Goal: Task Accomplishment & Management: Use online tool/utility

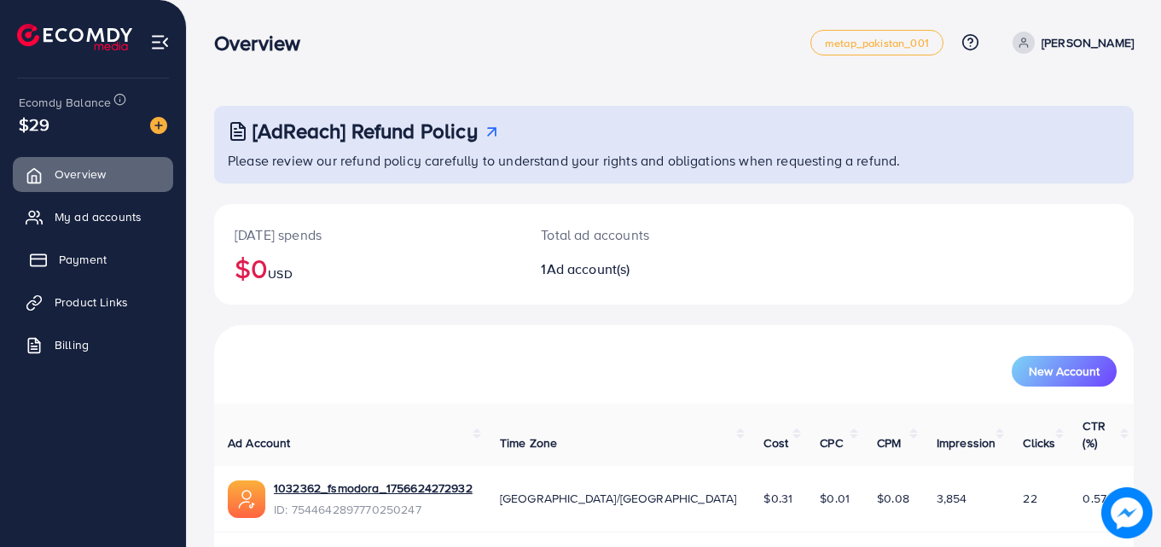
click at [73, 250] on link "Payment" at bounding box center [93, 259] width 160 height 34
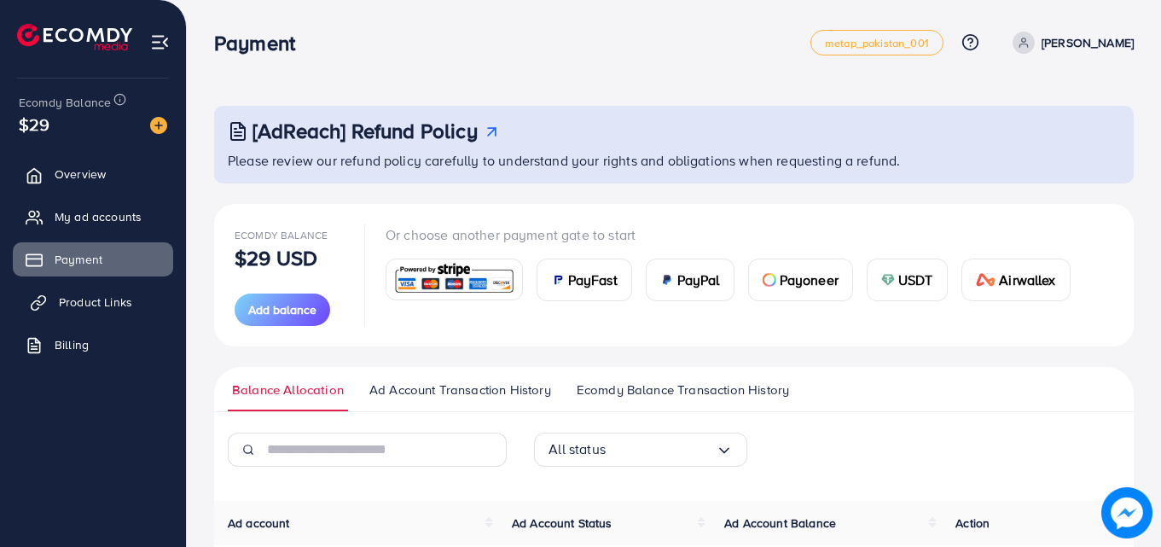
click at [63, 298] on span "Product Links" at bounding box center [95, 302] width 73 height 17
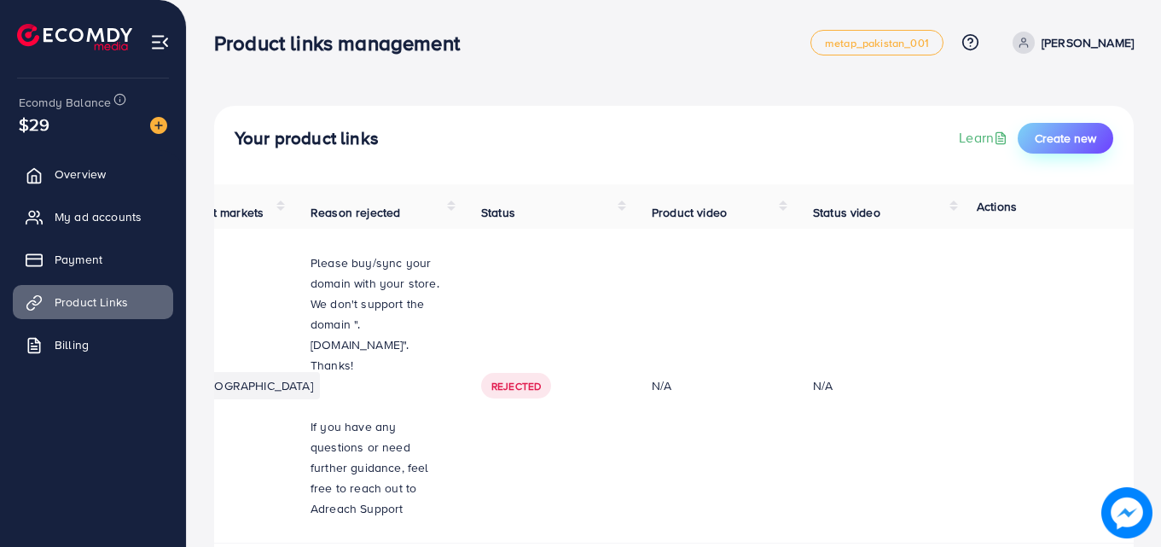
click at [1047, 128] on button "Create new" at bounding box center [1066, 138] width 96 height 31
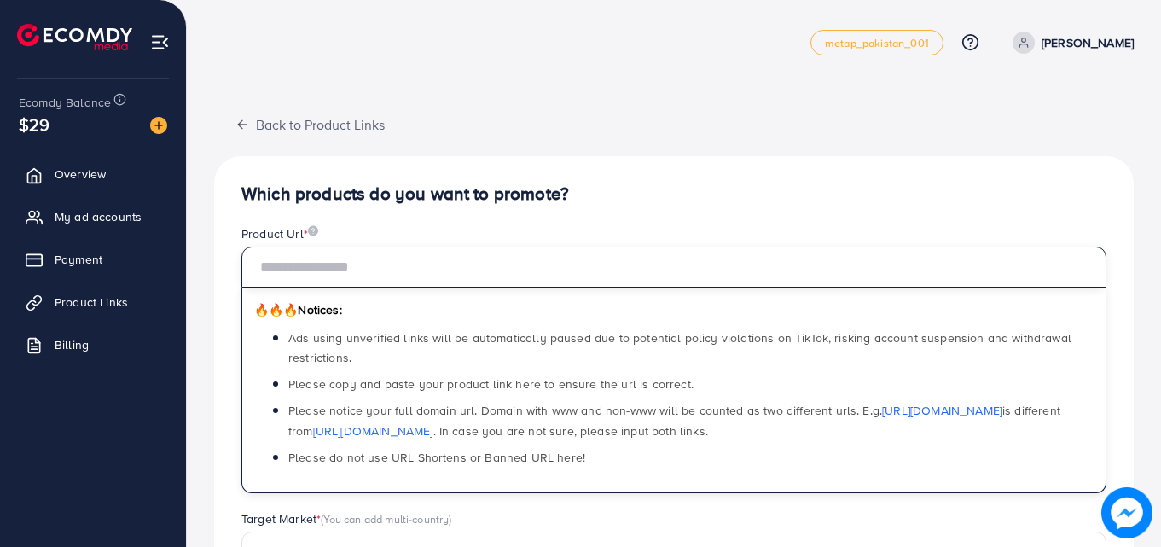
paste input "**********"
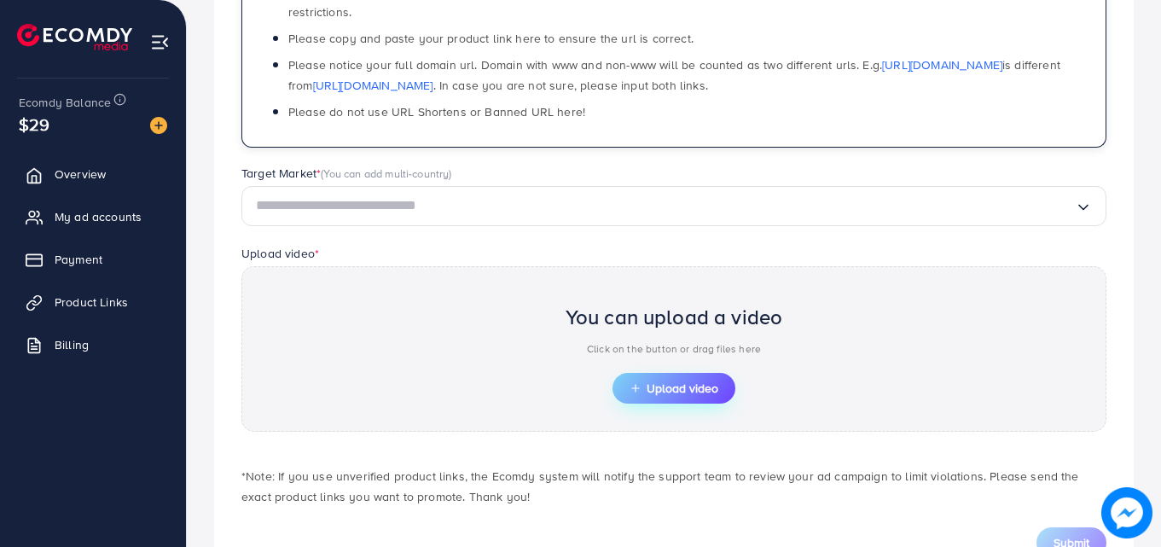
scroll to position [346, 0]
type input "**********"
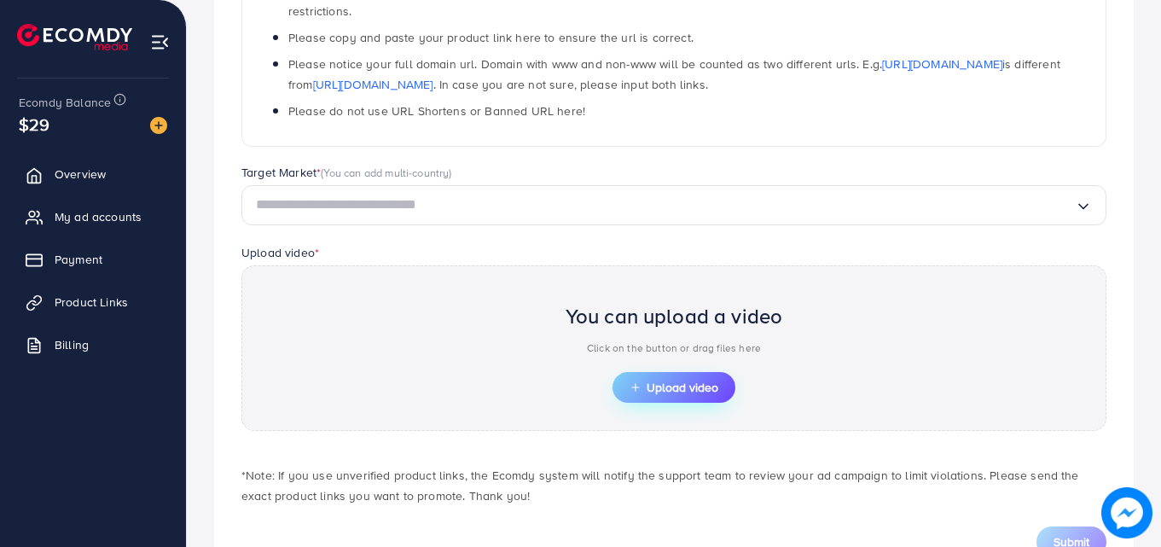
click at [656, 384] on span "Upload video" at bounding box center [674, 387] width 89 height 12
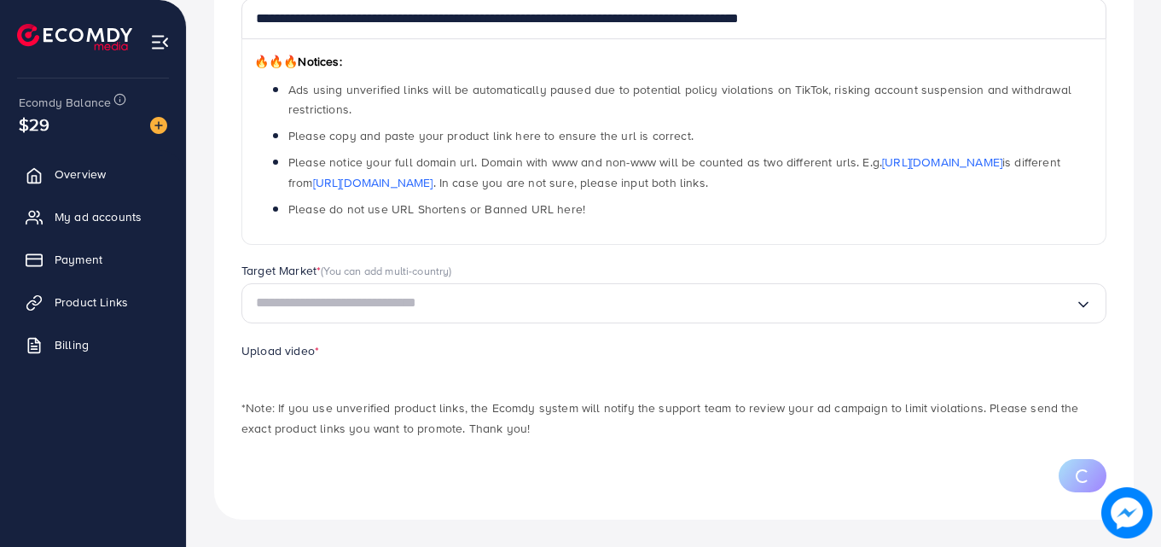
scroll to position [330, 0]
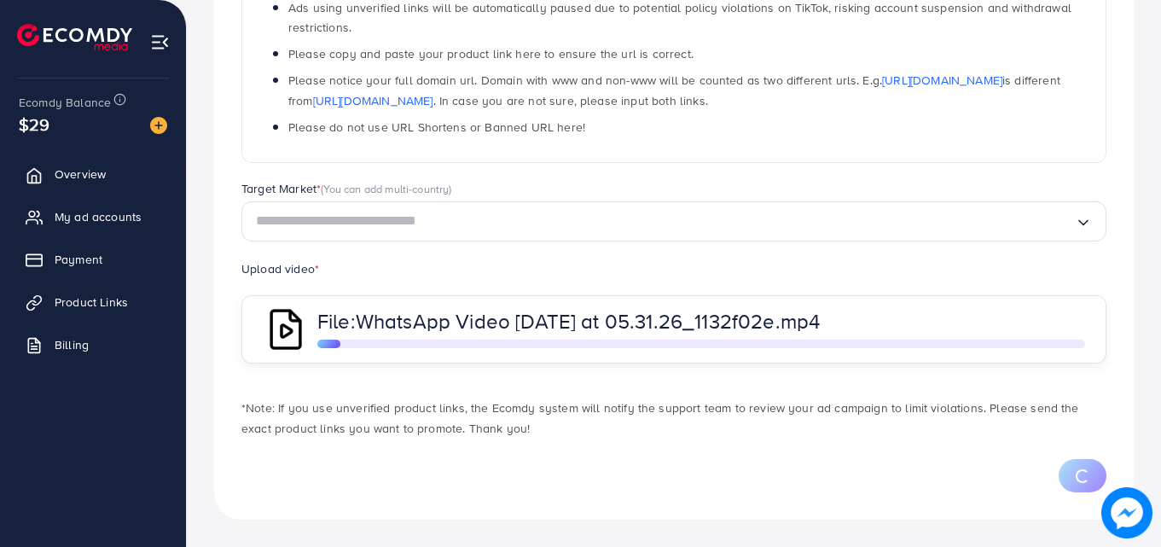
click at [567, 298] on div "File: WhatsApp Video 2025-09-08 at 05.31.26_1132f02e.mp4" at bounding box center [673, 329] width 865 height 68
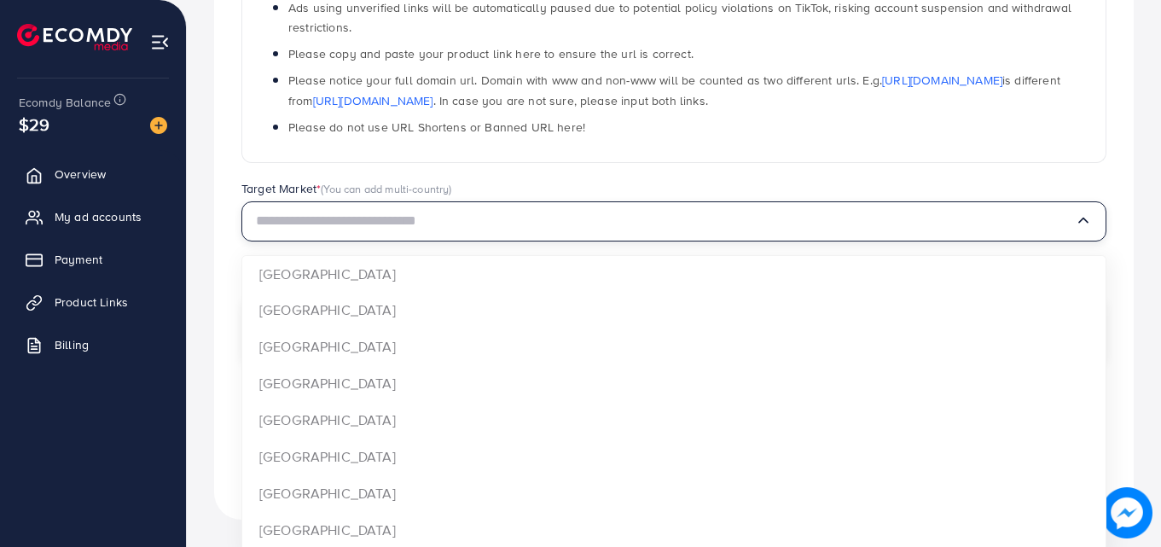
click at [507, 220] on input "Search for option" at bounding box center [665, 221] width 819 height 26
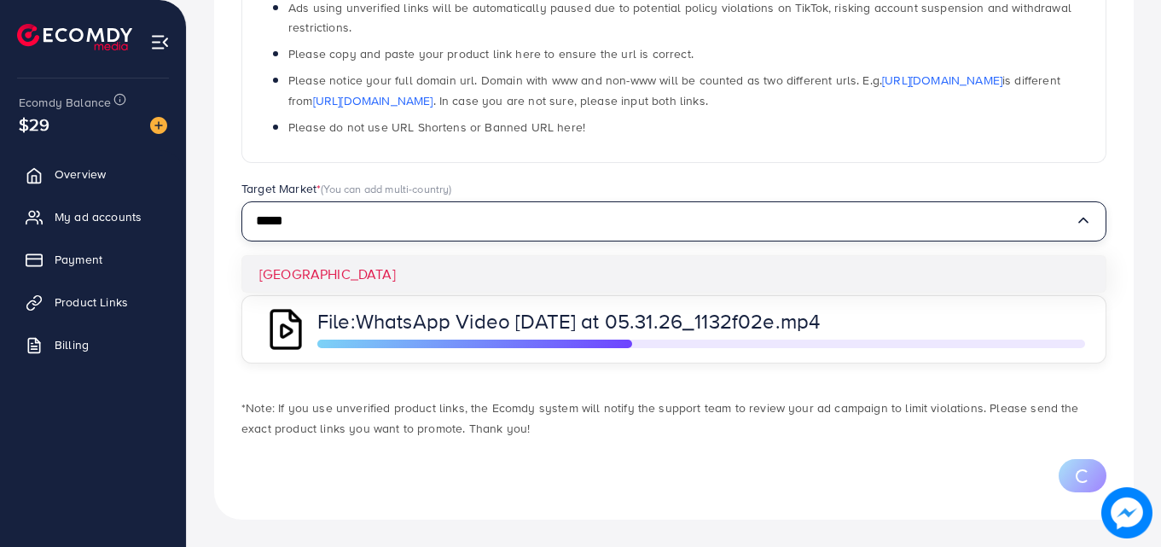
type input "*****"
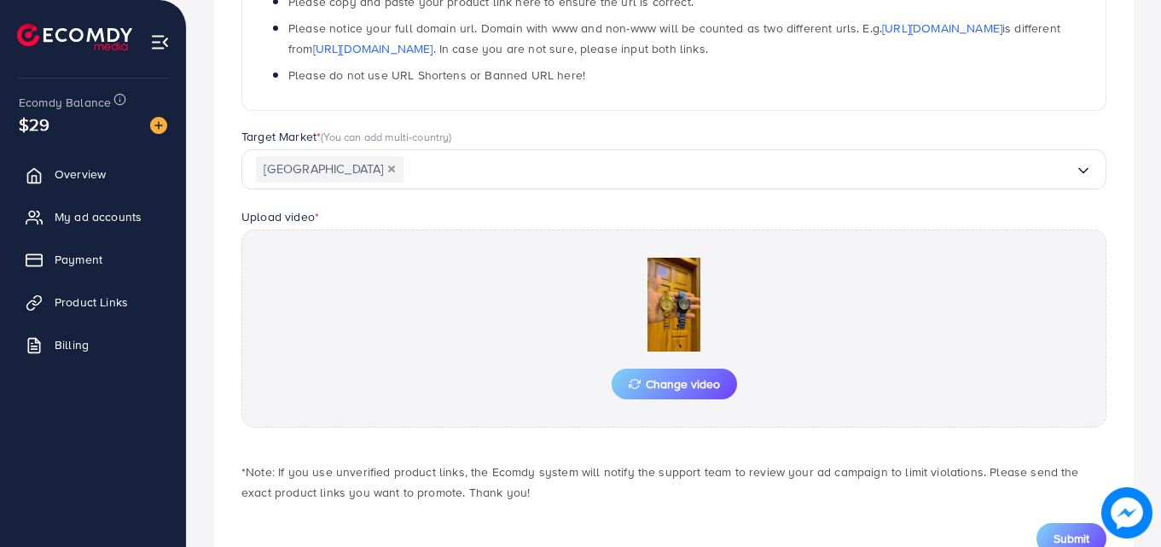
scroll to position [444, 0]
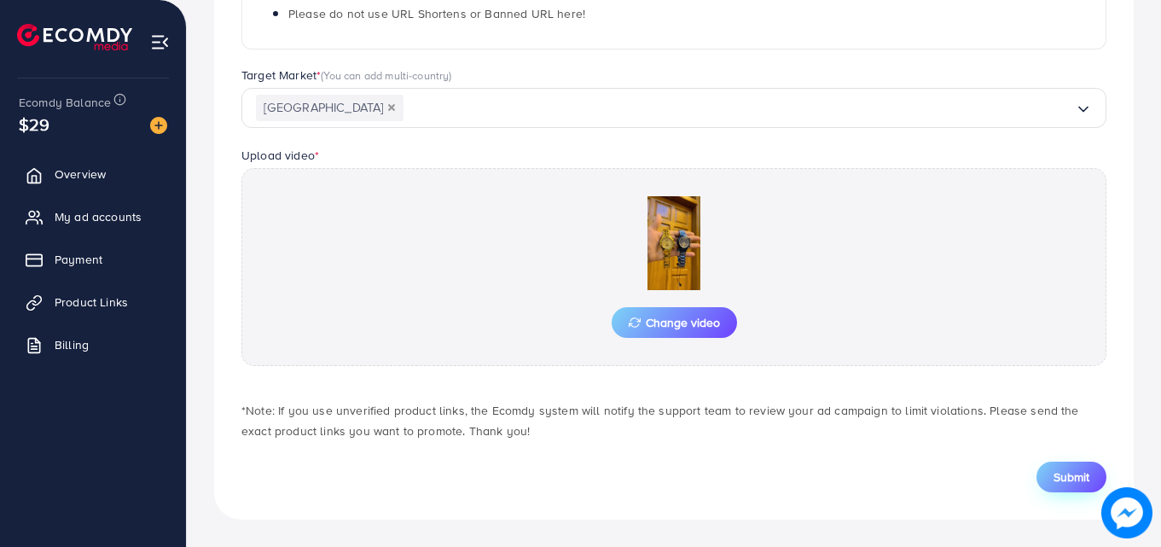
click at [1046, 467] on button "Submit" at bounding box center [1072, 477] width 70 height 31
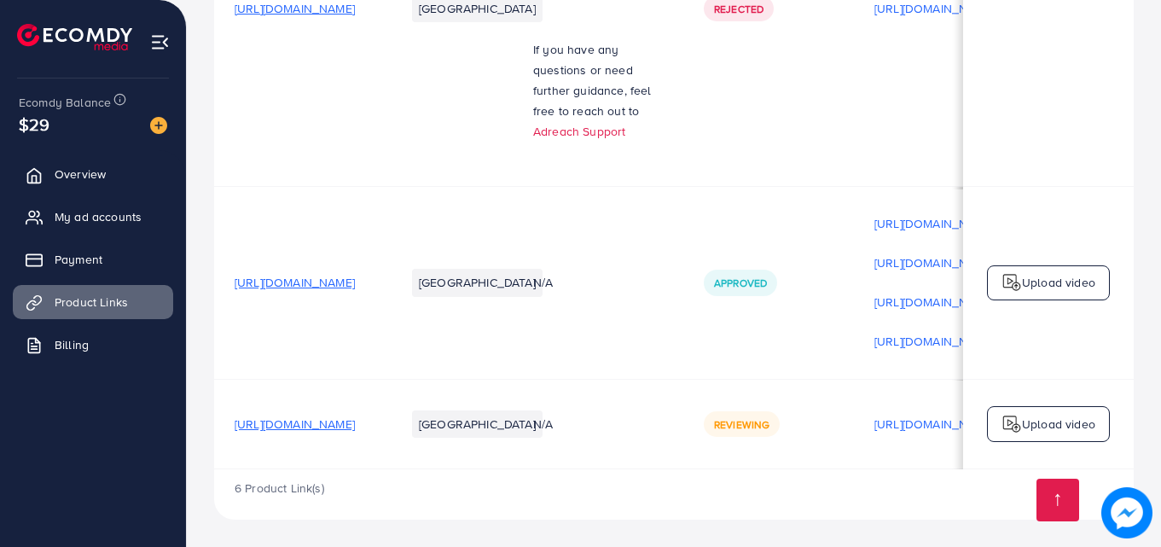
click at [355, 423] on span "[URL][DOMAIN_NAME]" at bounding box center [295, 424] width 120 height 17
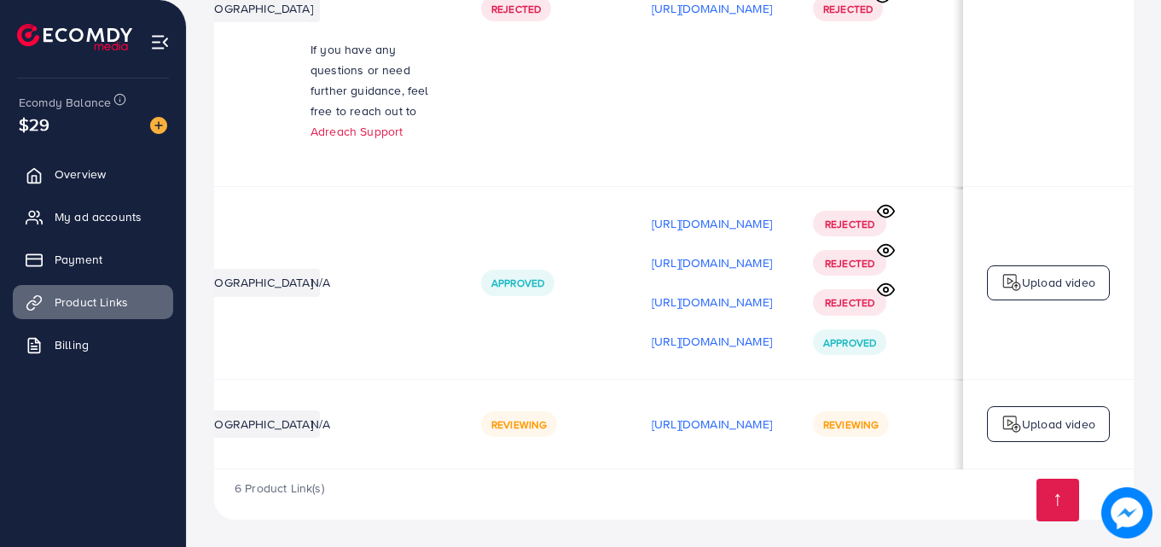
scroll to position [0, 432]
click at [519, 304] on td "Approved" at bounding box center [546, 282] width 171 height 193
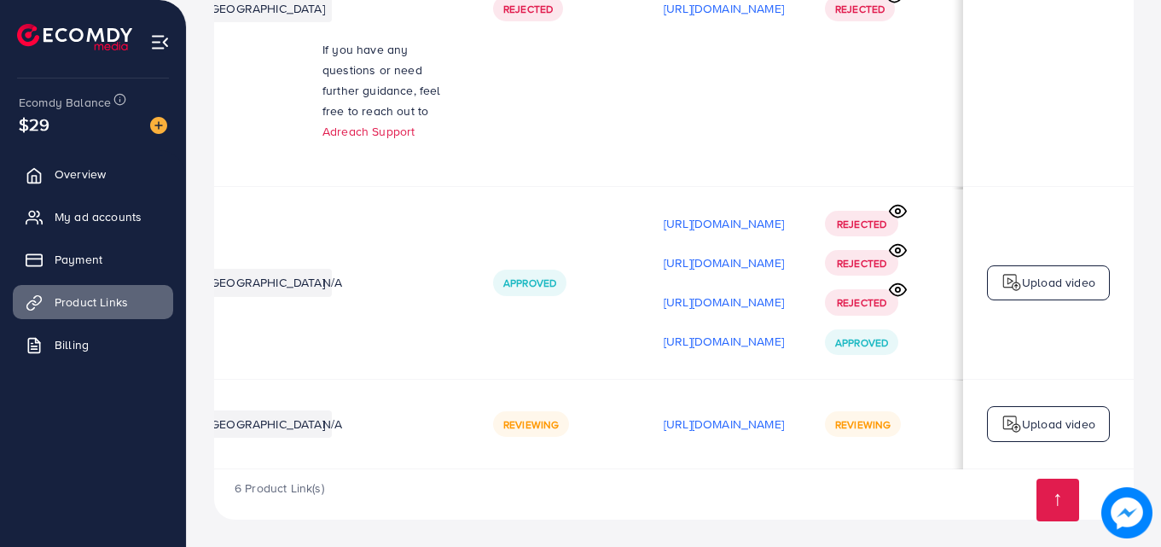
scroll to position [0, 216]
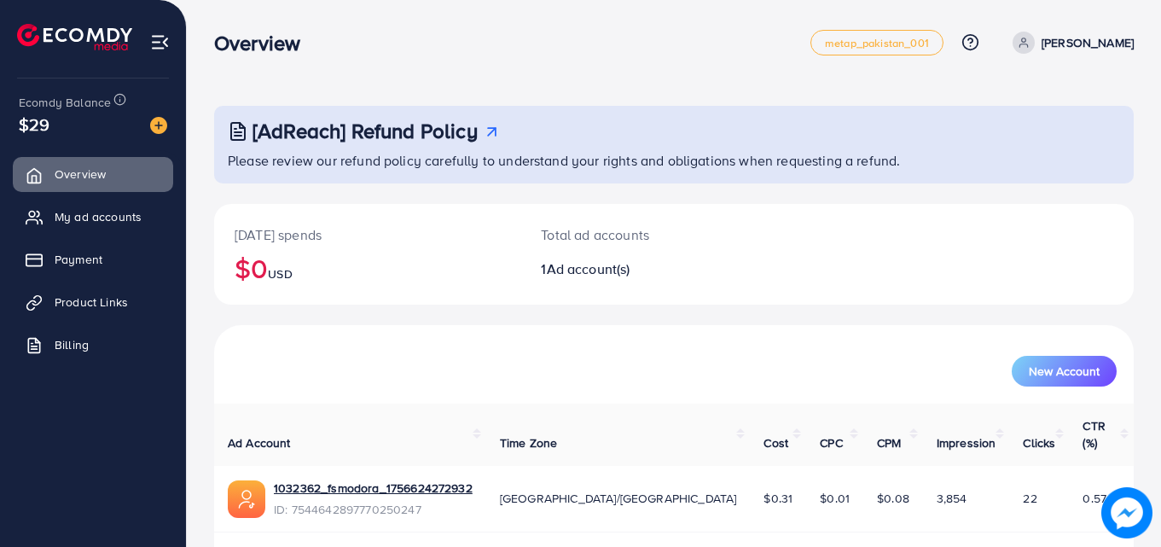
scroll to position [40, 0]
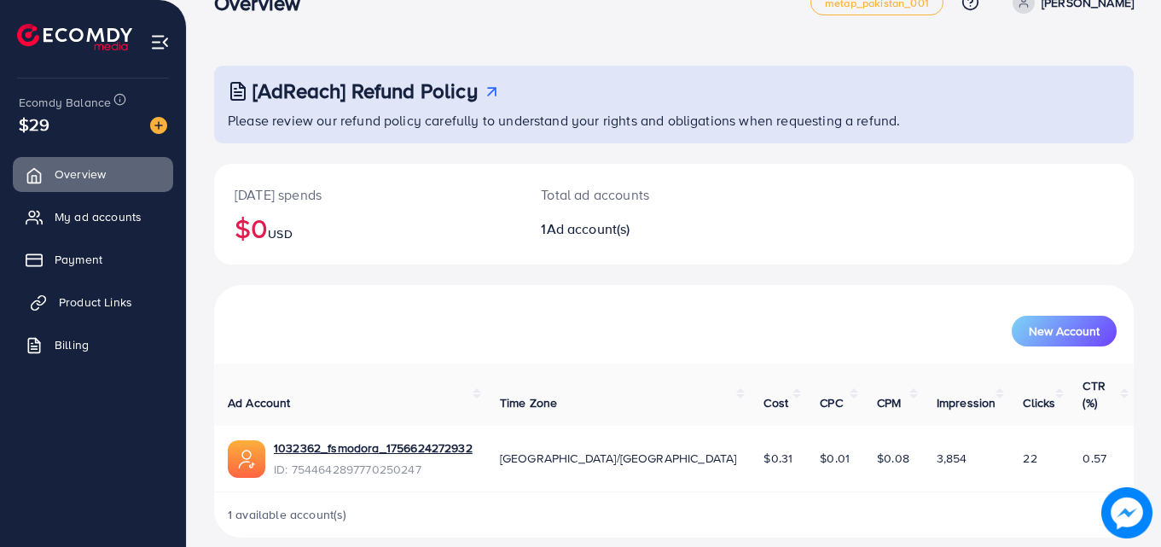
click at [106, 308] on span "Product Links" at bounding box center [95, 302] width 73 height 17
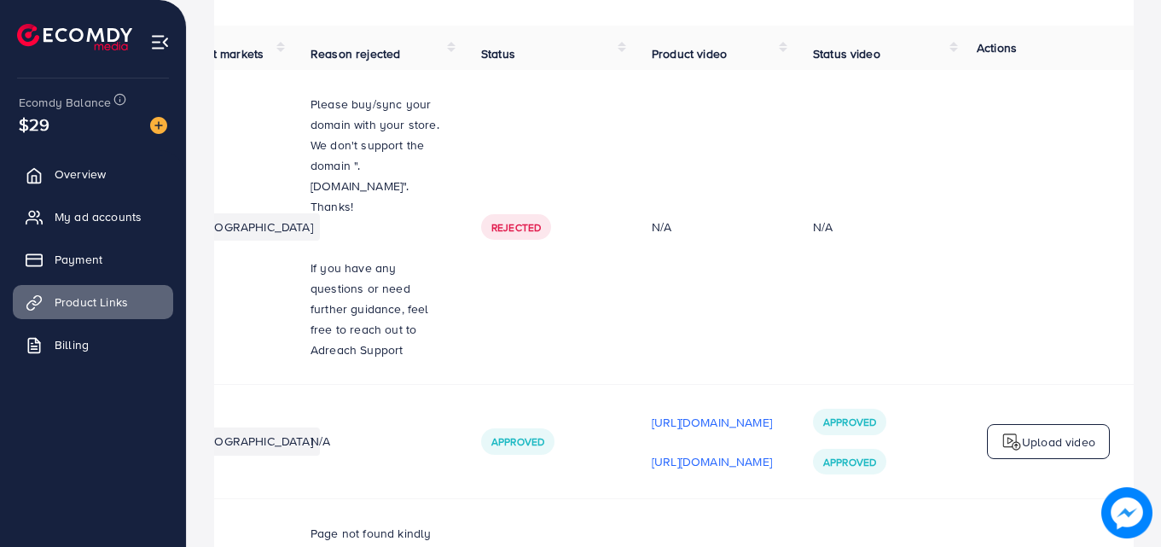
scroll to position [118, 0]
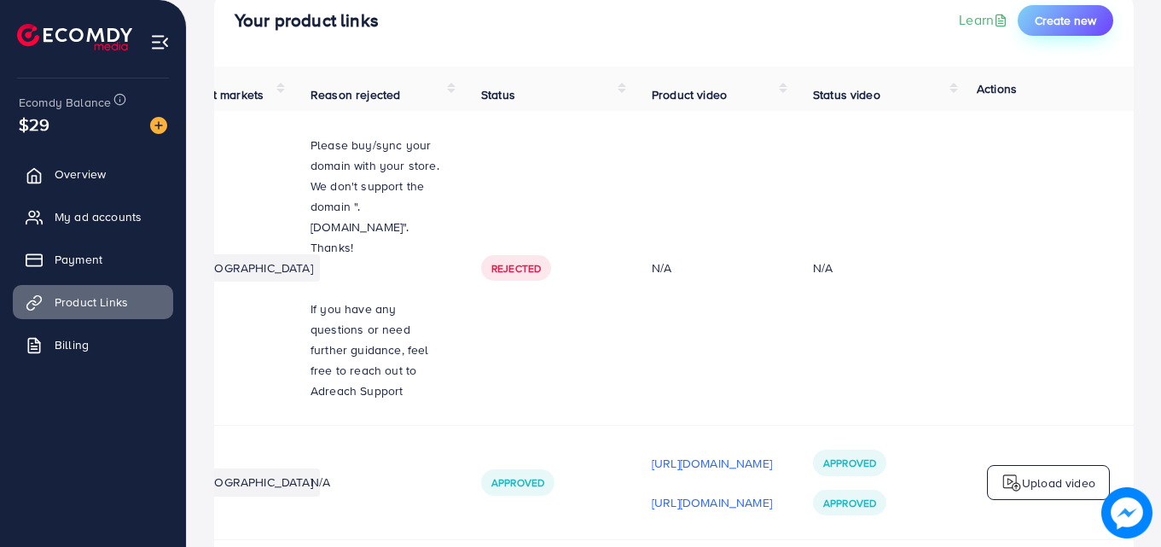
click at [1068, 16] on span "Create new" at bounding box center [1065, 20] width 61 height 17
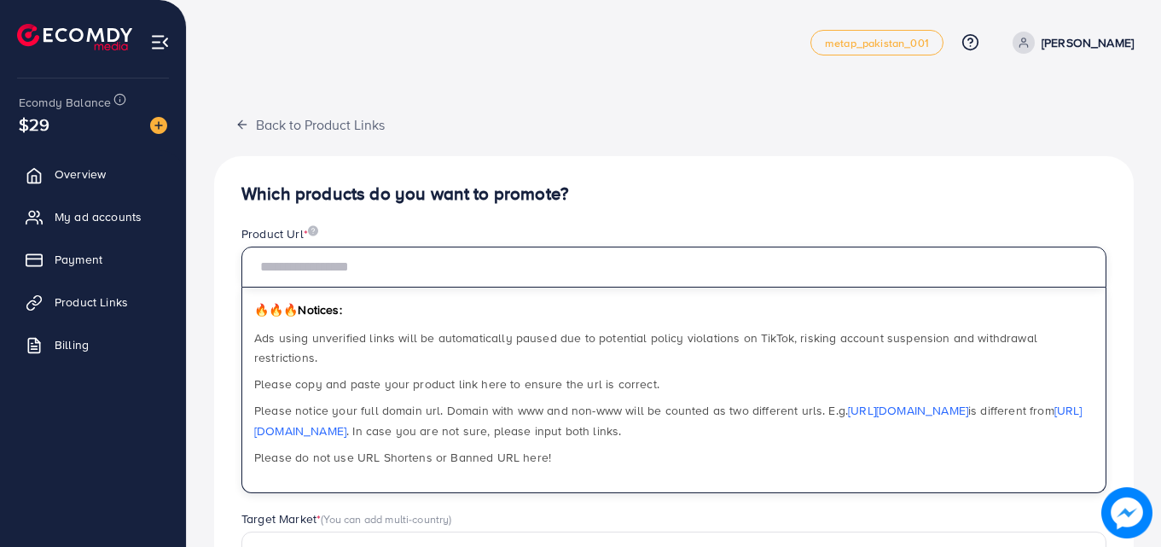
click at [511, 264] on input "text" at bounding box center [673, 267] width 865 height 41
paste input "**********"
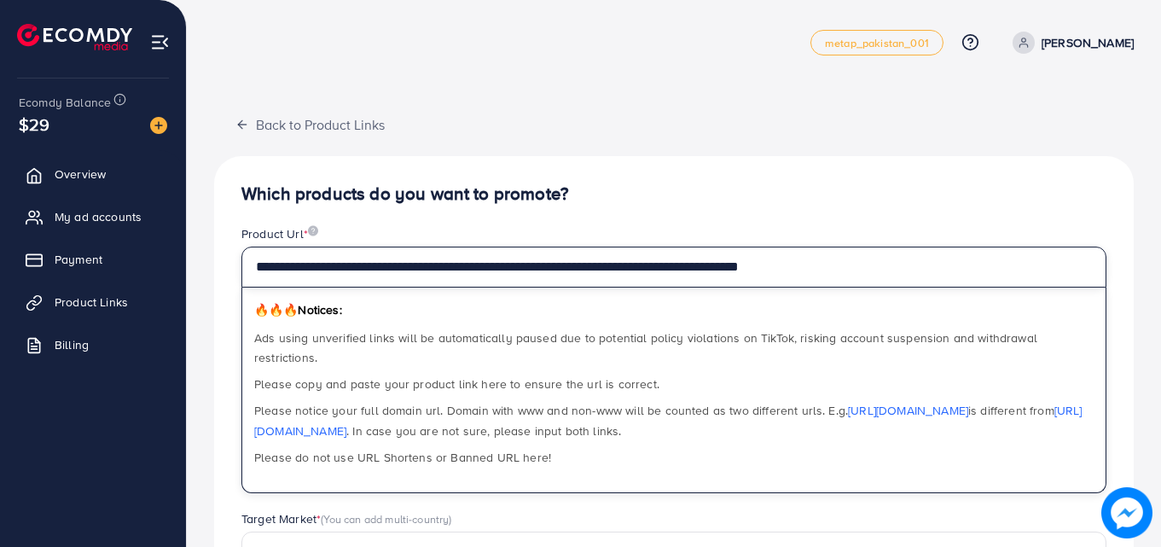
scroll to position [392, 0]
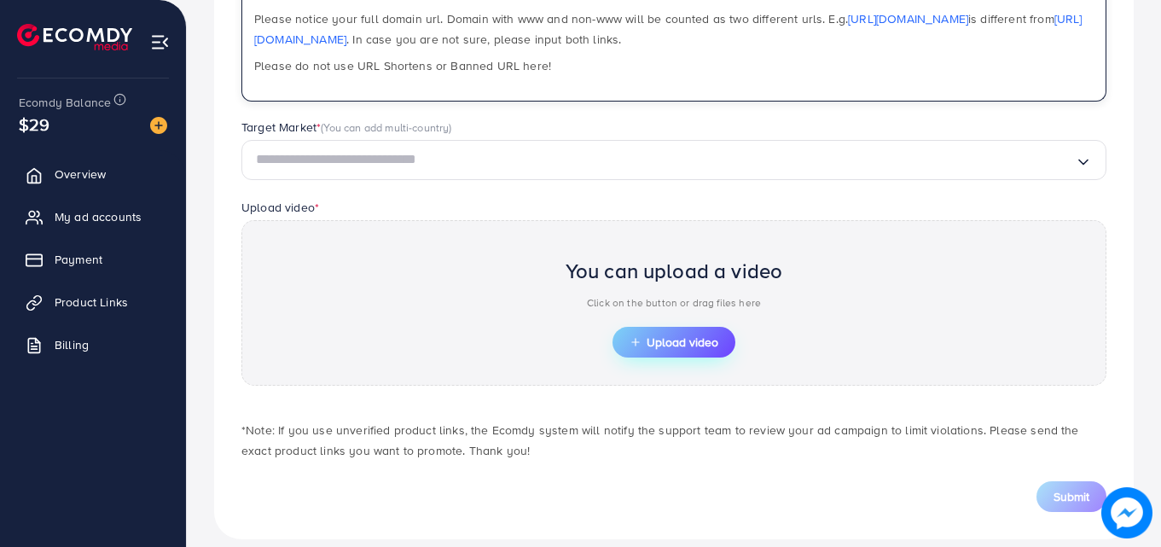
type input "**********"
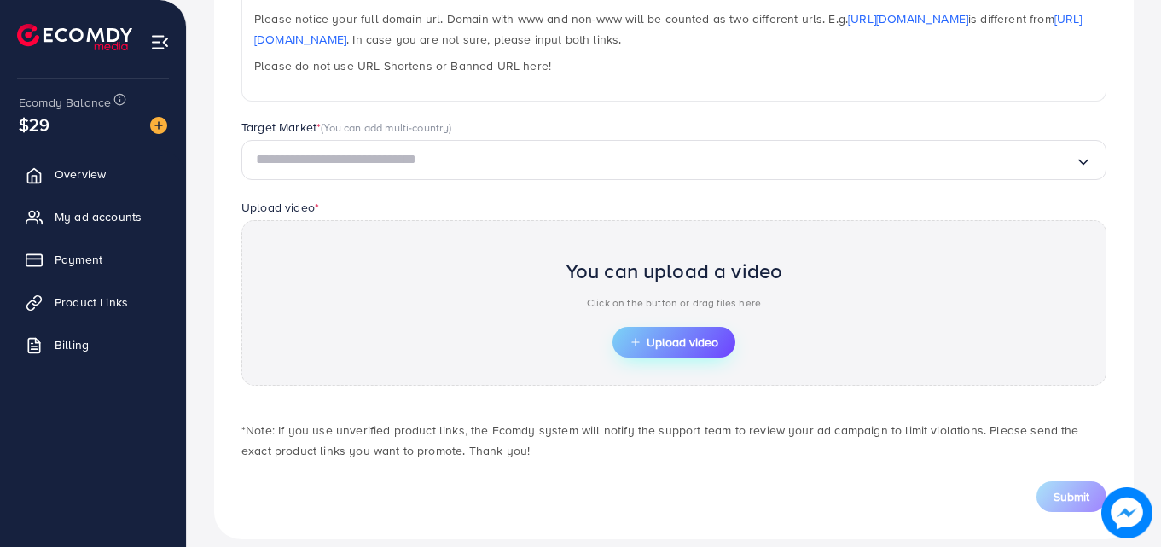
click at [666, 333] on button "Upload video" at bounding box center [674, 342] width 123 height 31
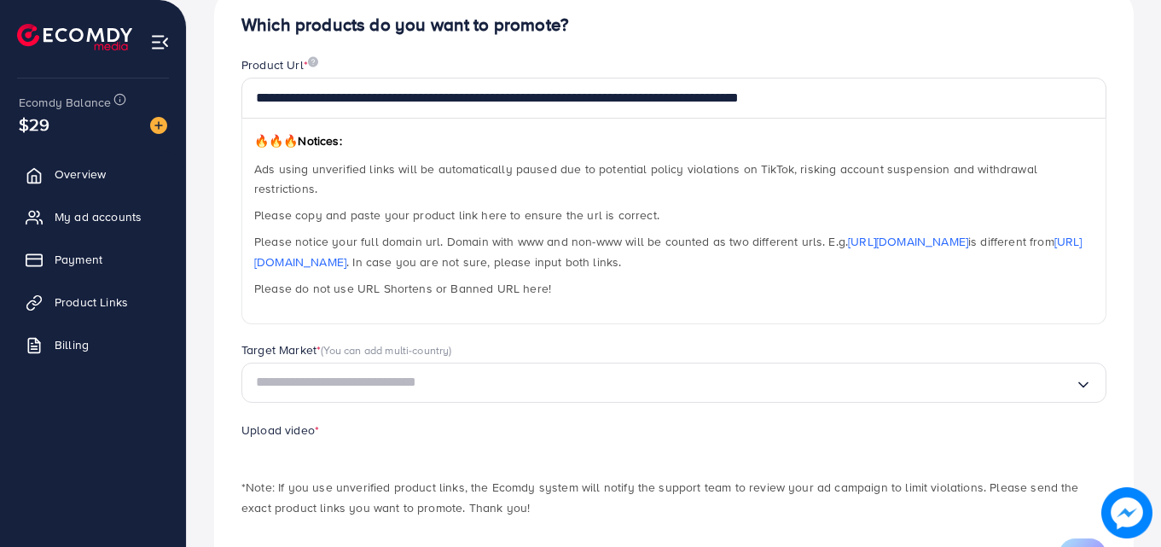
scroll to position [168, 0]
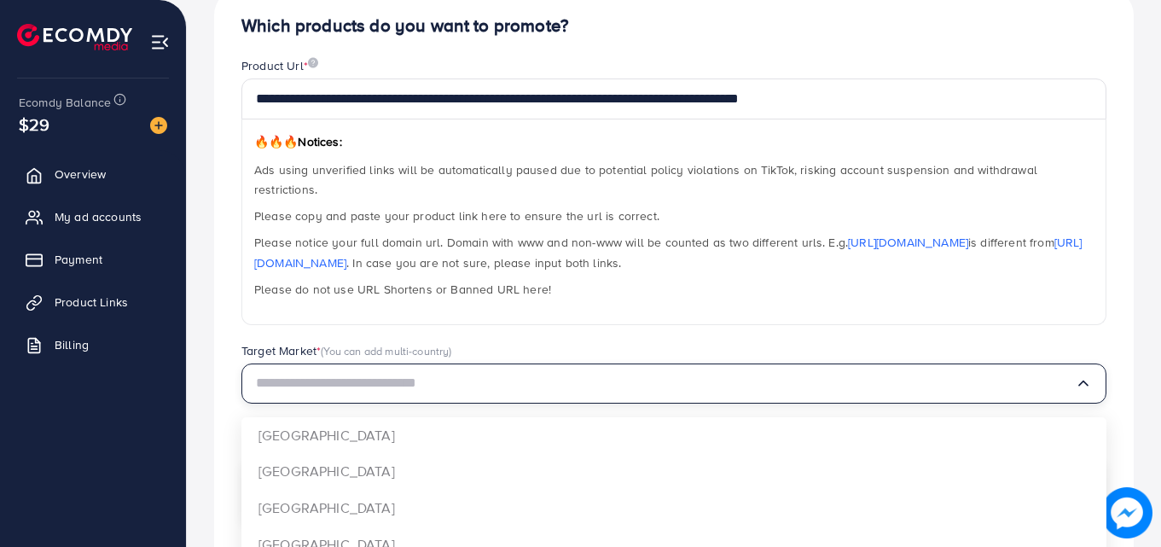
click at [605, 370] on input "Search for option" at bounding box center [665, 383] width 819 height 26
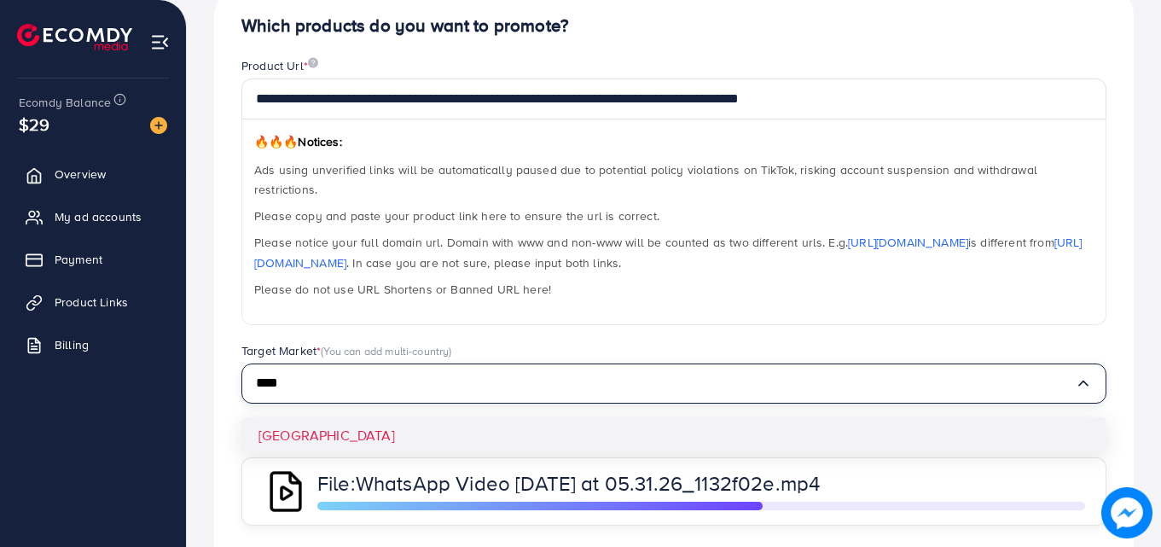
type input "****"
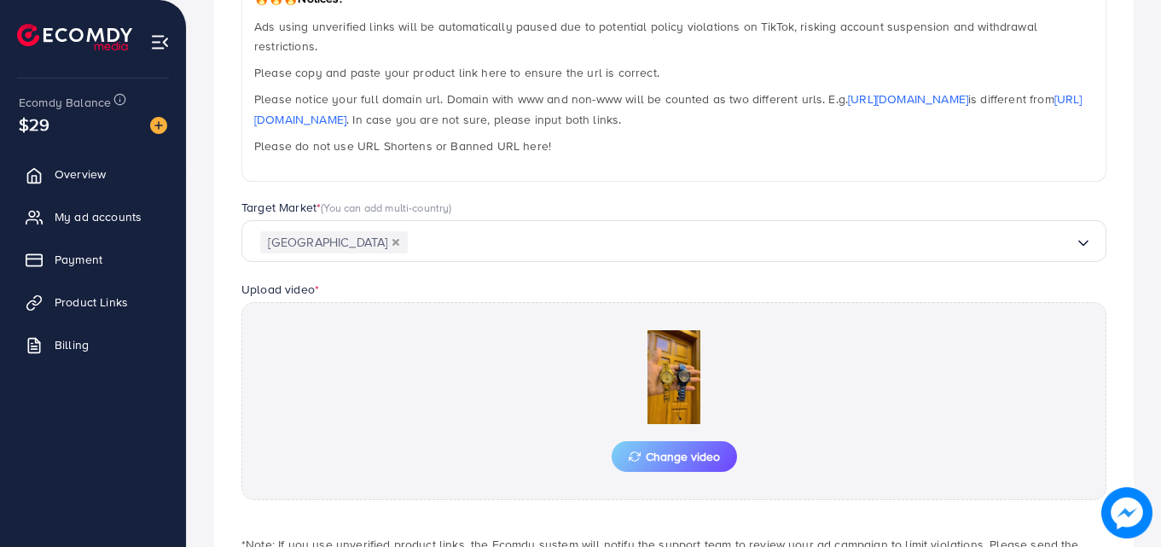
scroll to position [425, 0]
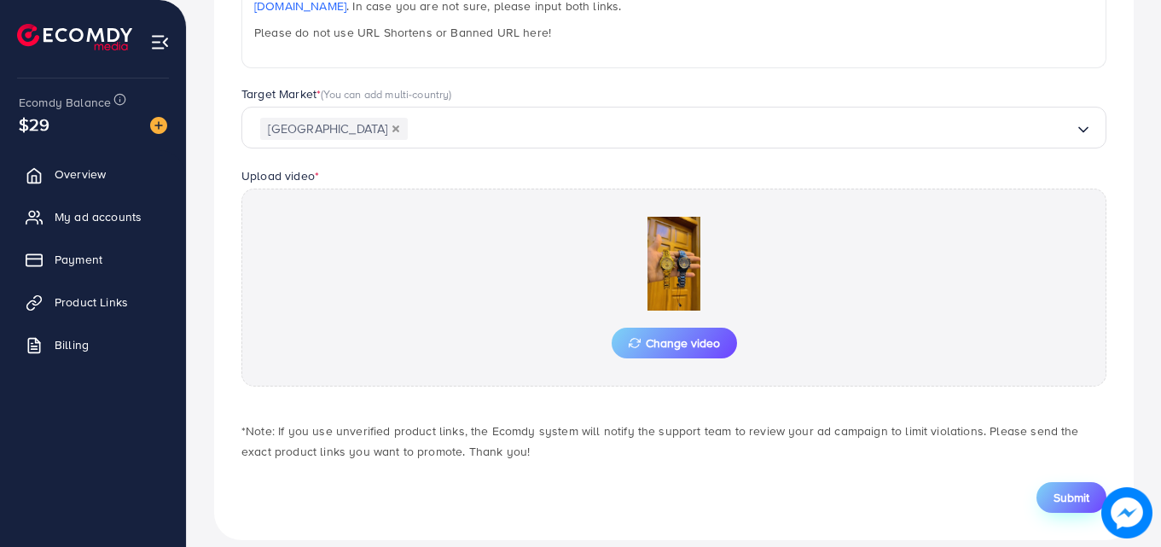
click at [1086, 489] on span "Submit" at bounding box center [1072, 497] width 36 height 17
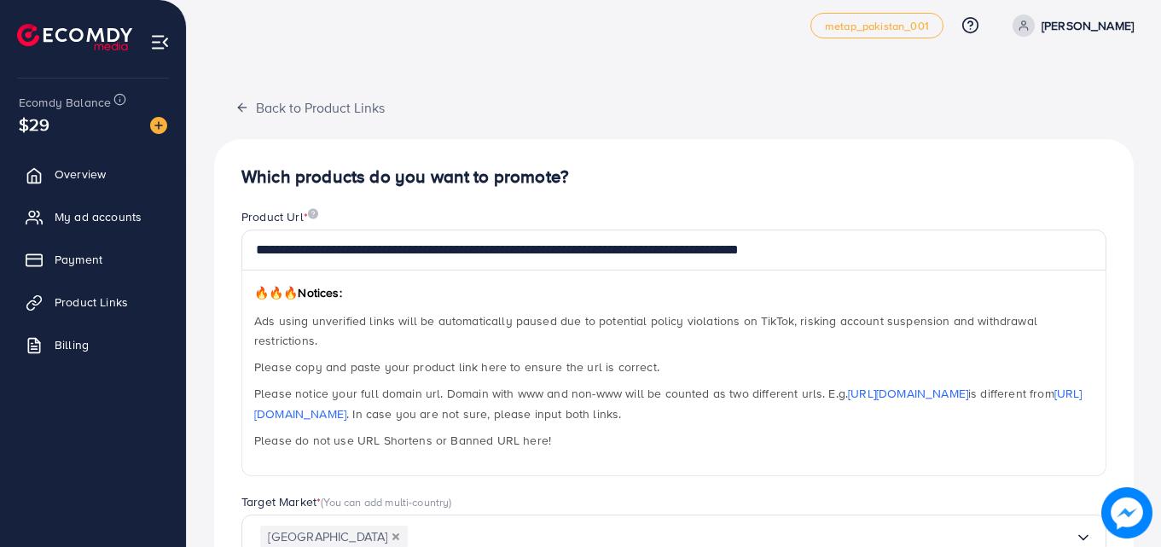
scroll to position [0, 0]
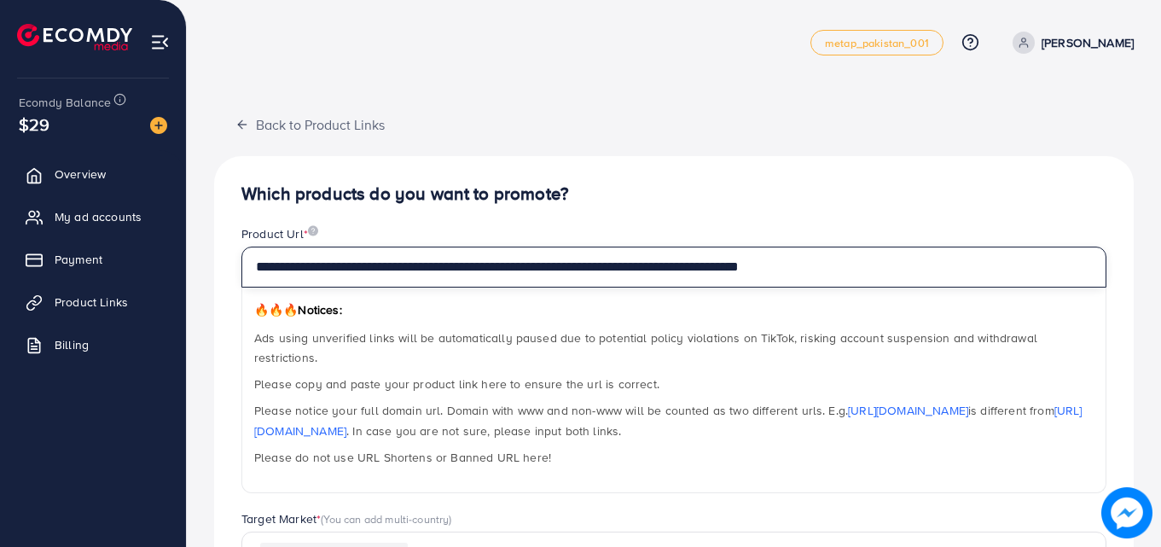
click at [838, 261] on input "**********" at bounding box center [673, 267] width 865 height 41
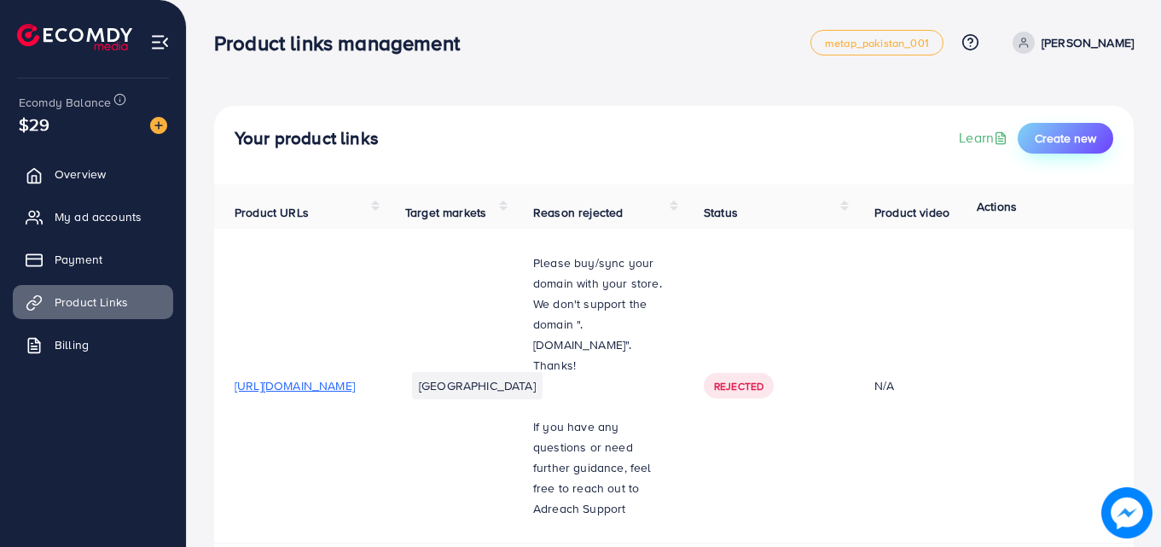
click at [1044, 143] on span "Create new" at bounding box center [1065, 138] width 61 height 17
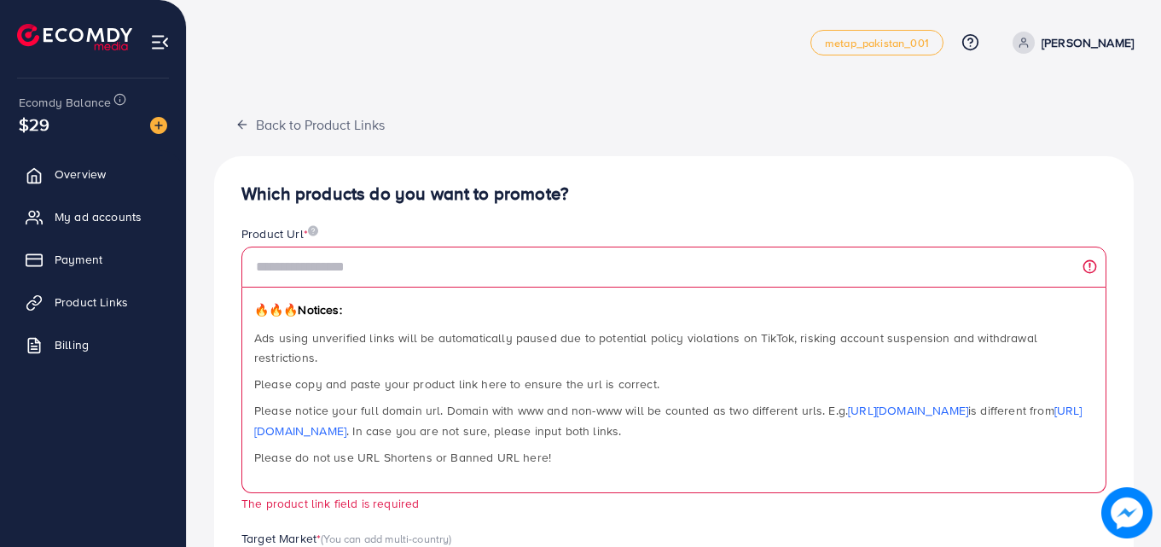
drag, startPoint x: 580, startPoint y: 268, endPoint x: 464, endPoint y: 104, distance: 200.8
click at [464, 104] on div "Back to Product Links Which products do you want to promote? Product Url * 🔥🔥🔥 …" at bounding box center [674, 489] width 975 height 978
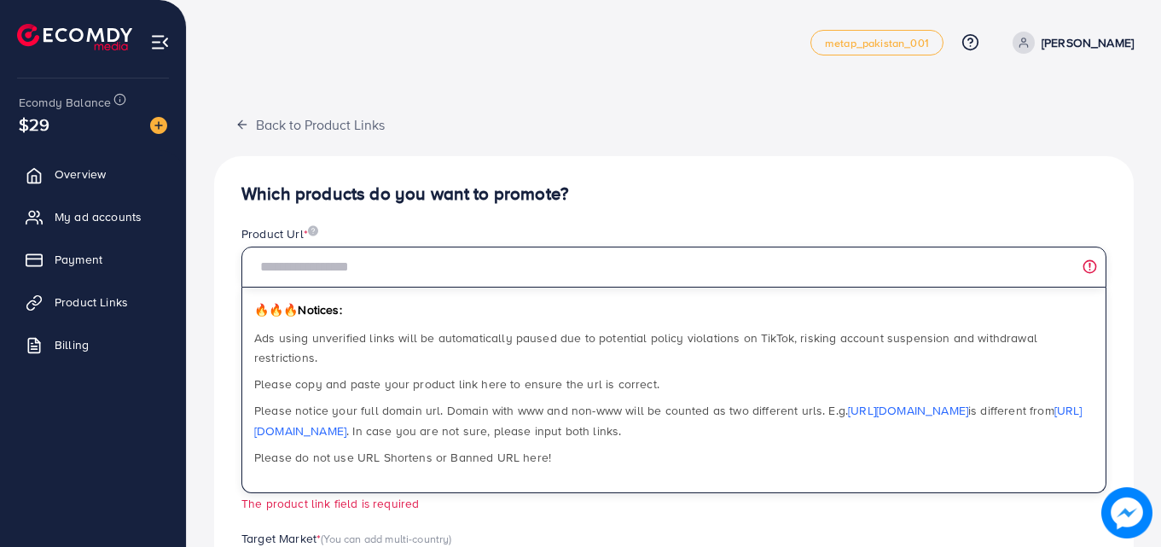
paste input "**********"
type input "**********"
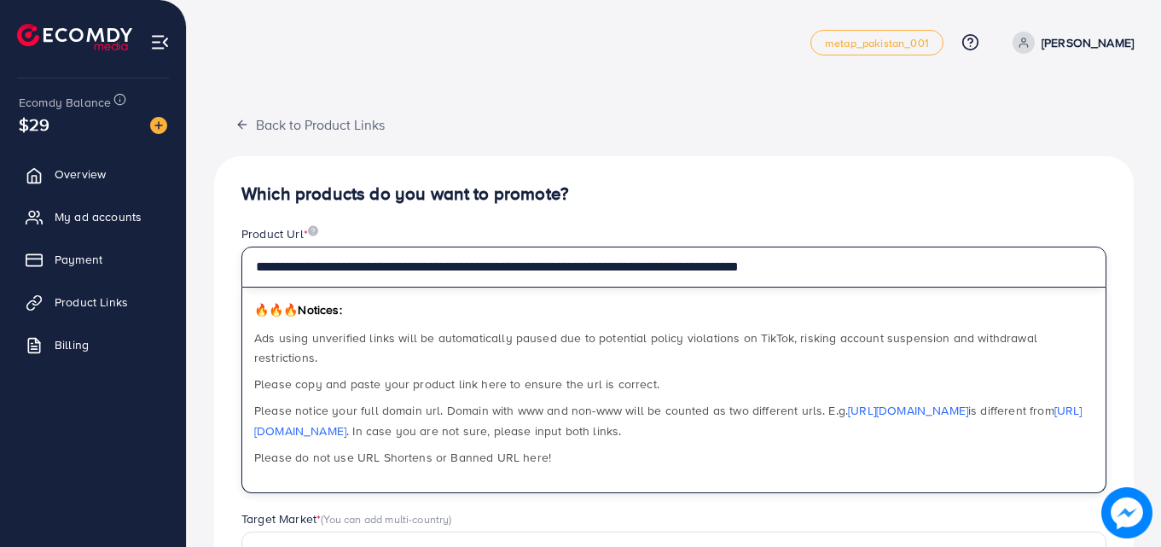
scroll to position [22, 0]
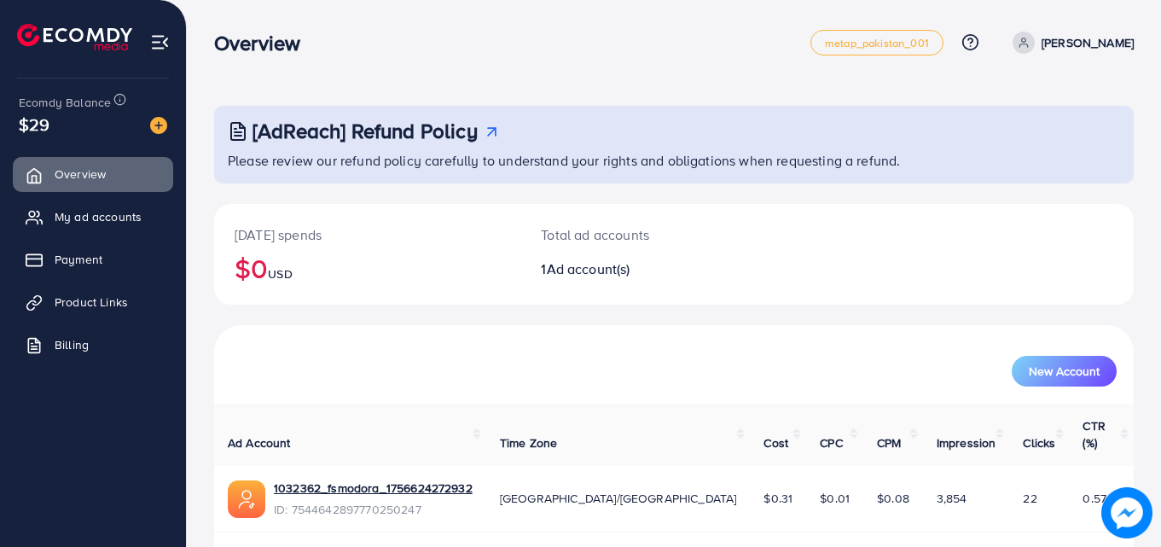
scroll to position [40, 0]
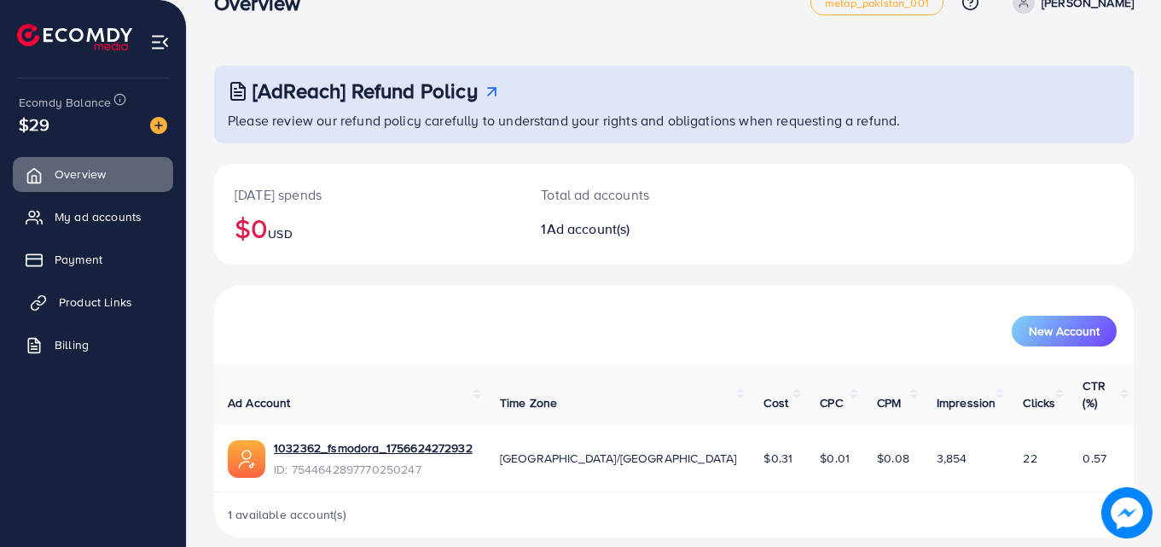
click at [95, 300] on span "Product Links" at bounding box center [95, 302] width 73 height 17
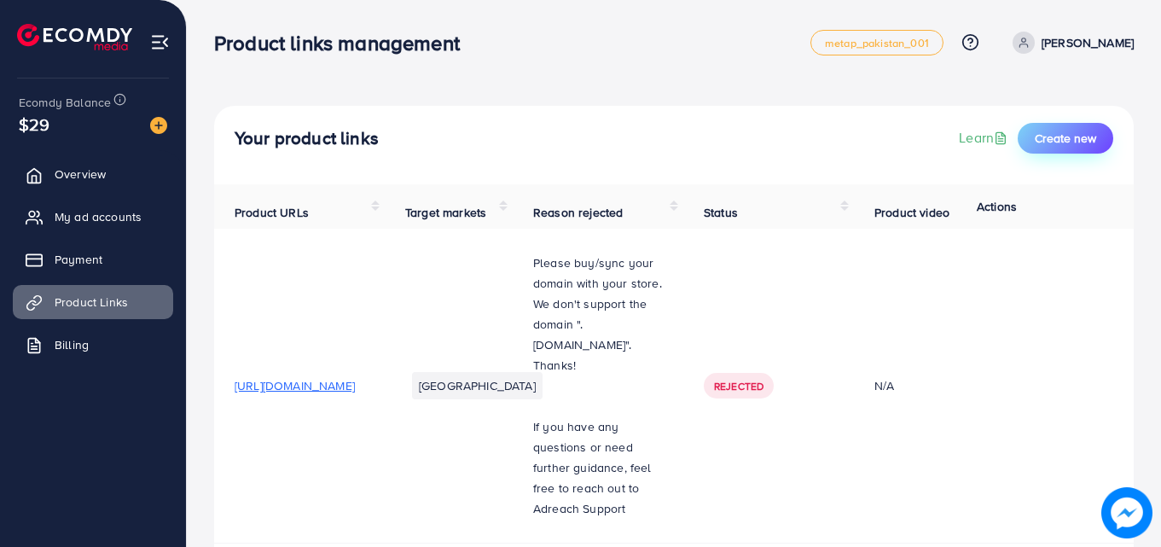
click at [1055, 142] on span "Create new" at bounding box center [1065, 138] width 61 height 17
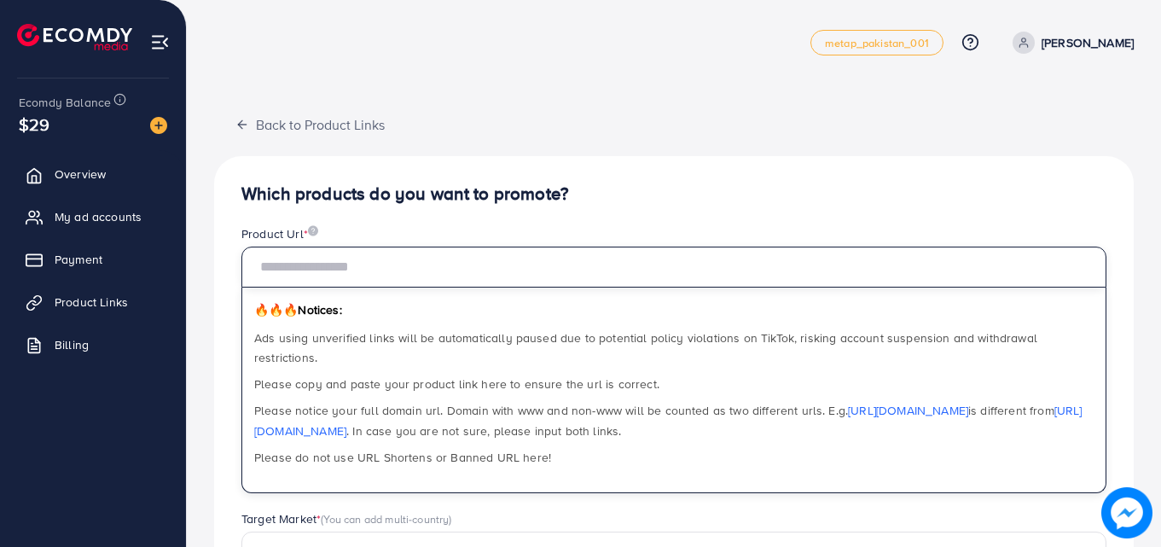
paste input "**********"
type input "**********"
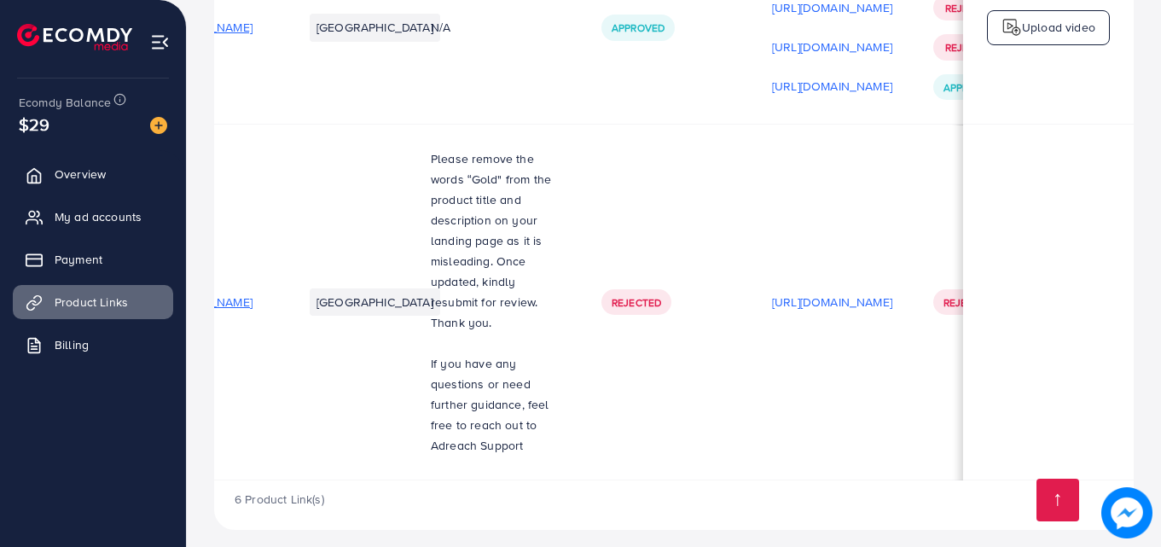
scroll to position [0, 103]
drag, startPoint x: 496, startPoint y: 372, endPoint x: 473, endPoint y: 390, distance: 29.2
click at [410, 390] on td "[GEOGRAPHIC_DATA]" at bounding box center [346, 303] width 128 height 356
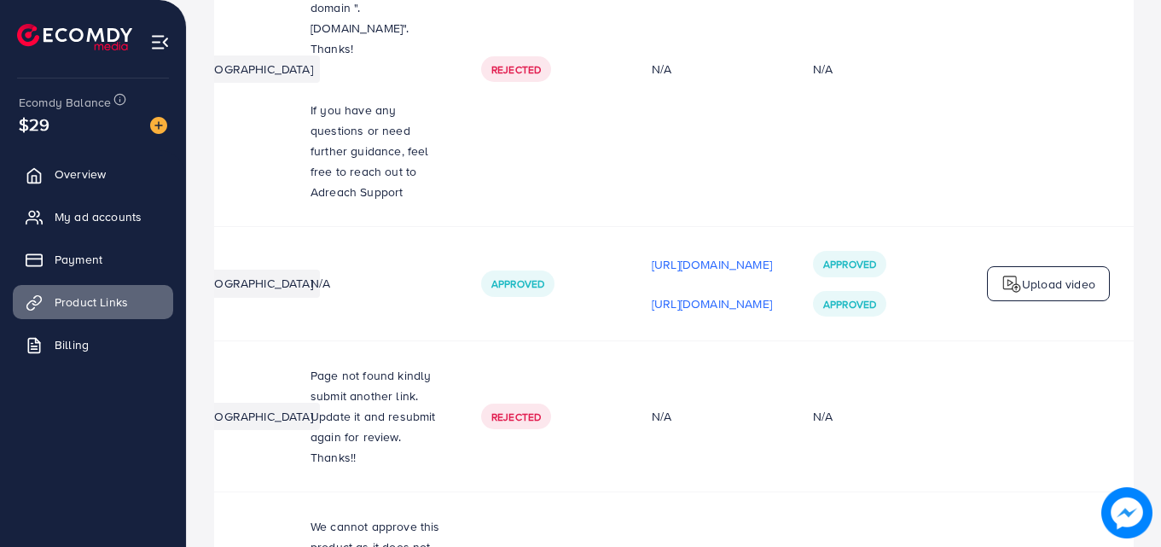
scroll to position [0, 0]
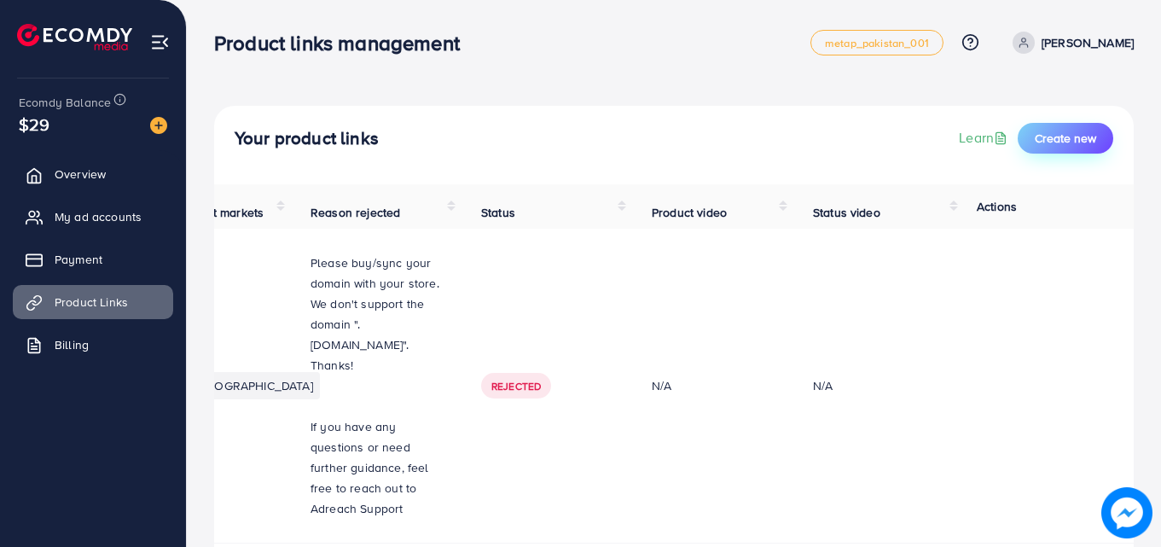
click at [1073, 134] on span "Create new" at bounding box center [1065, 138] width 61 height 17
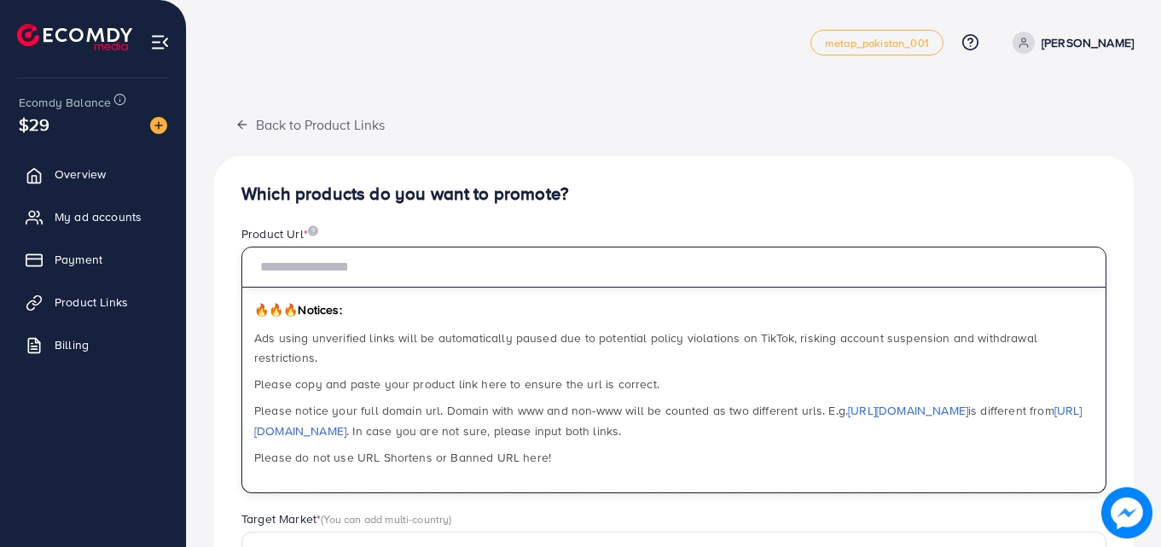
paste input "**********"
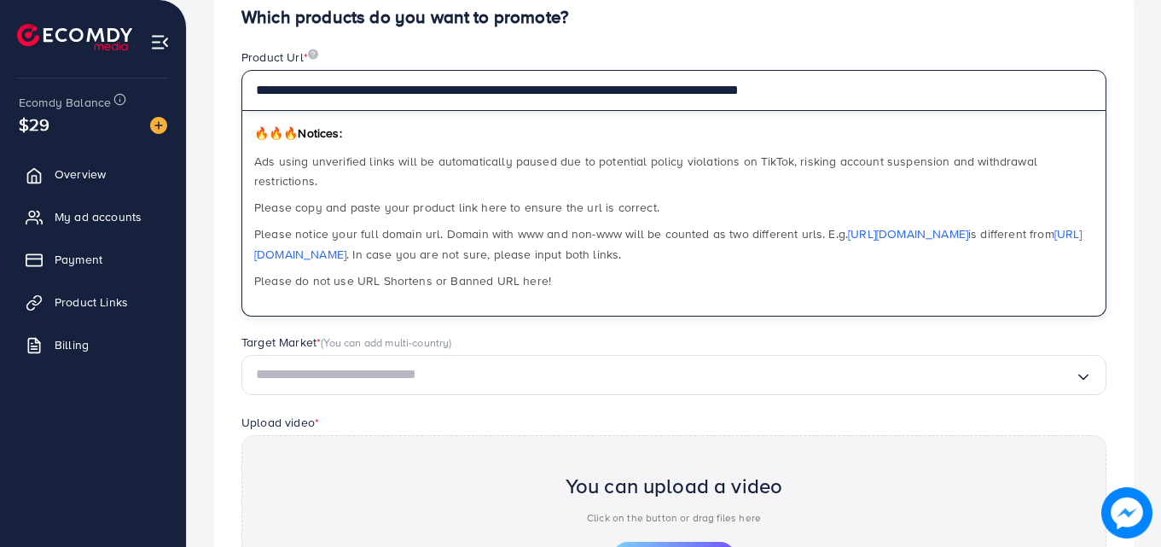
scroll to position [177, 0]
type input "**********"
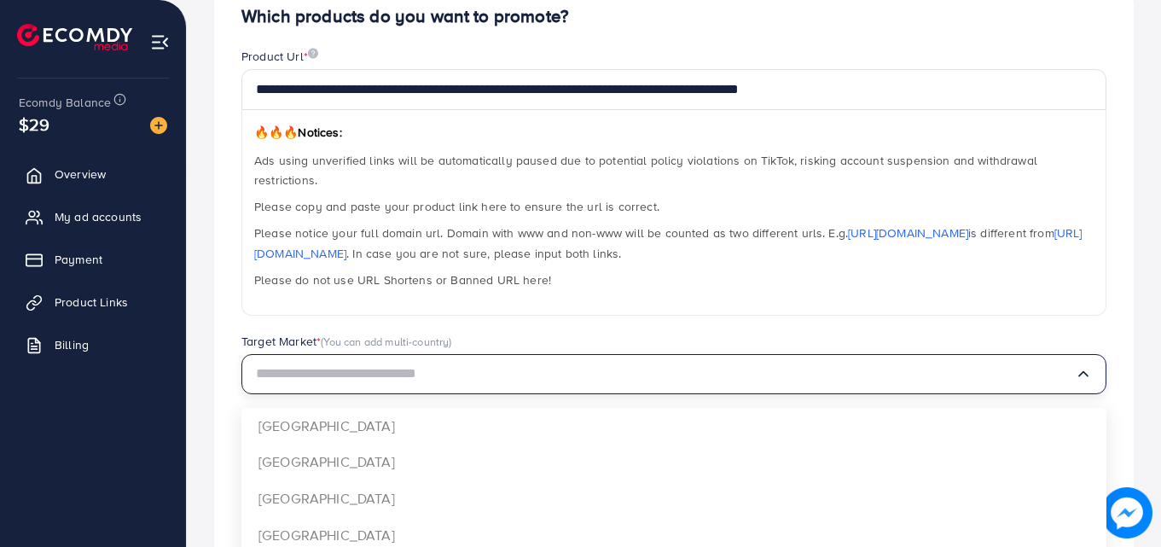
click at [424, 361] on input "Search for option" at bounding box center [665, 374] width 819 height 26
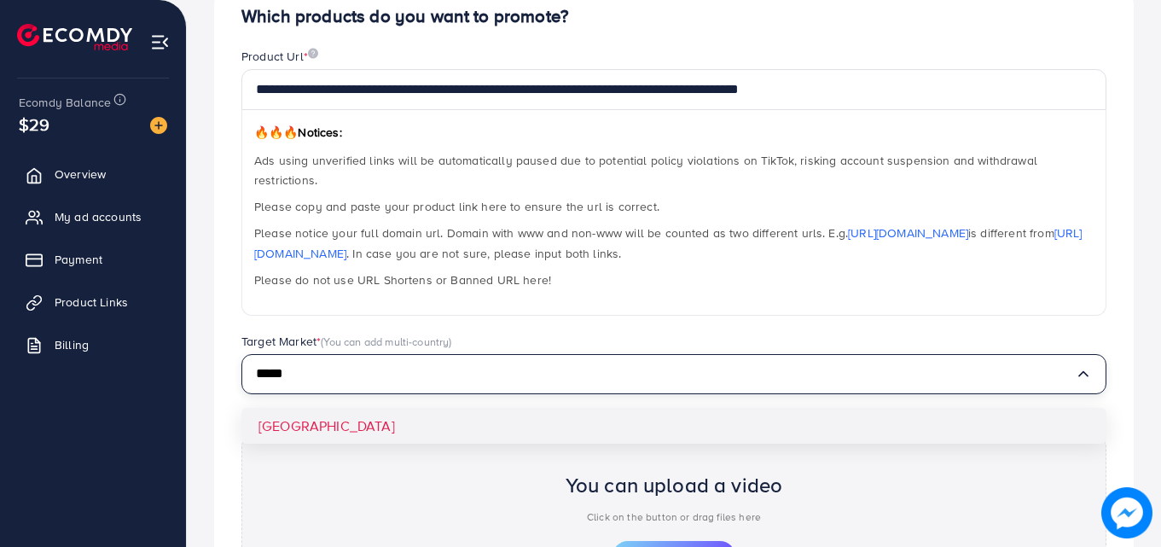
type input "*****"
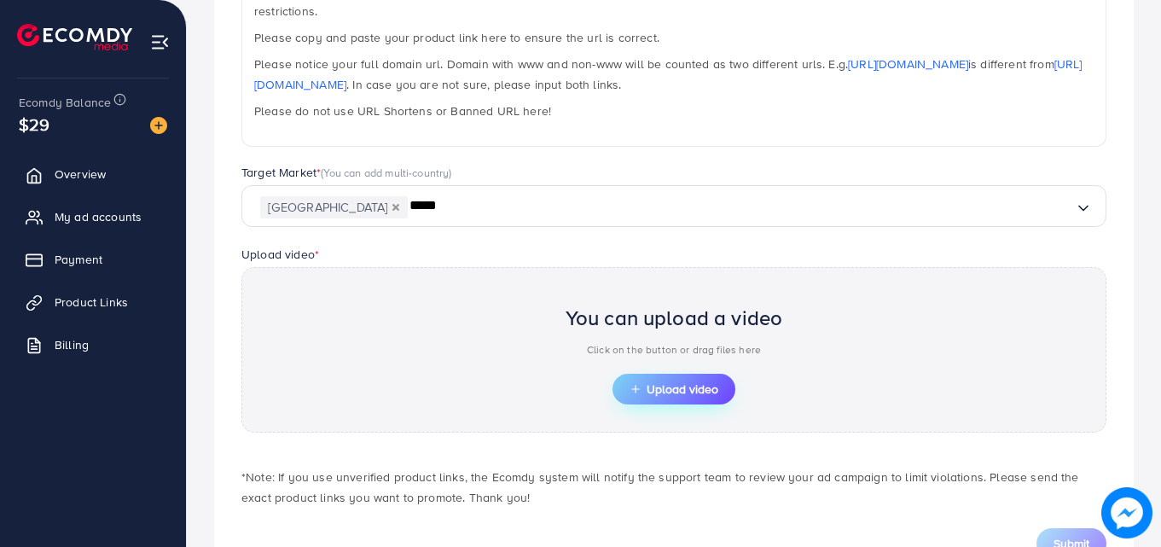
scroll to position [348, 0]
click at [696, 381] on span "Upload video" at bounding box center [674, 387] width 89 height 12
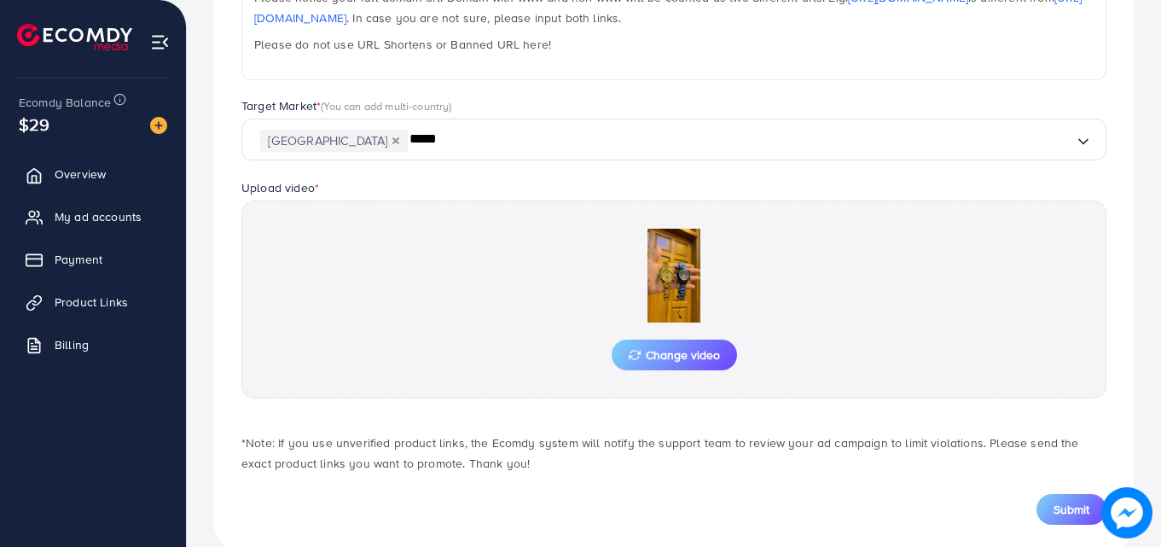
scroll to position [425, 0]
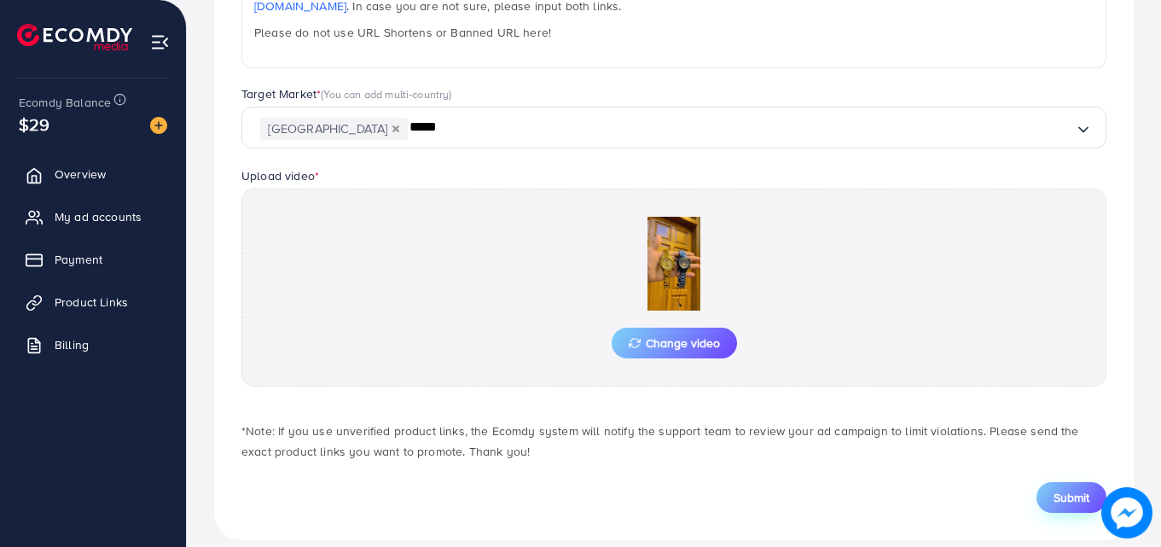
click at [1052, 482] on button "Submit" at bounding box center [1072, 497] width 70 height 31
click at [1060, 489] on span "Submit" at bounding box center [1072, 497] width 36 height 17
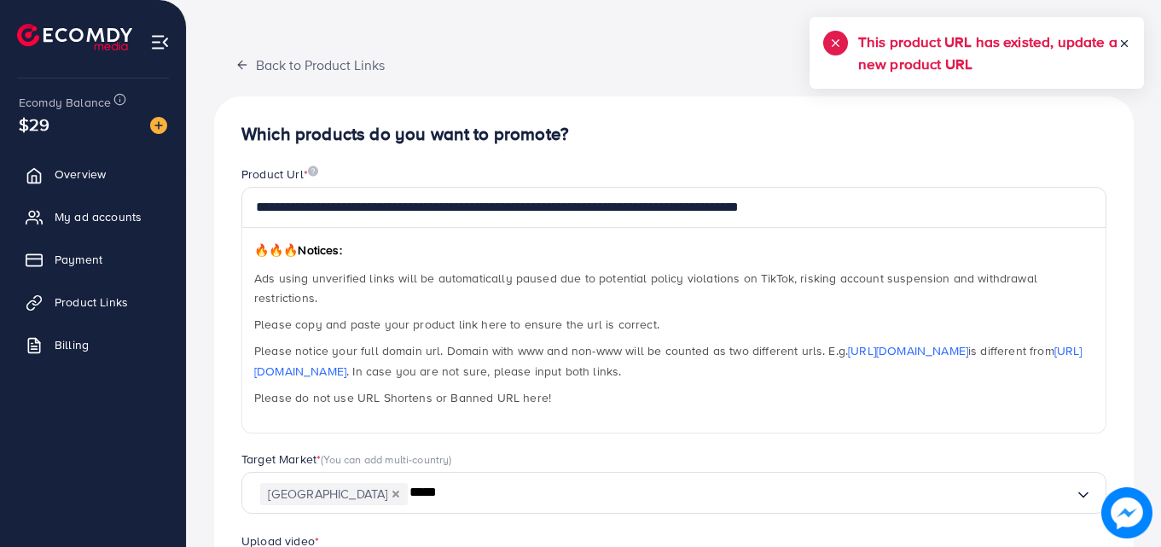
scroll to position [0, 0]
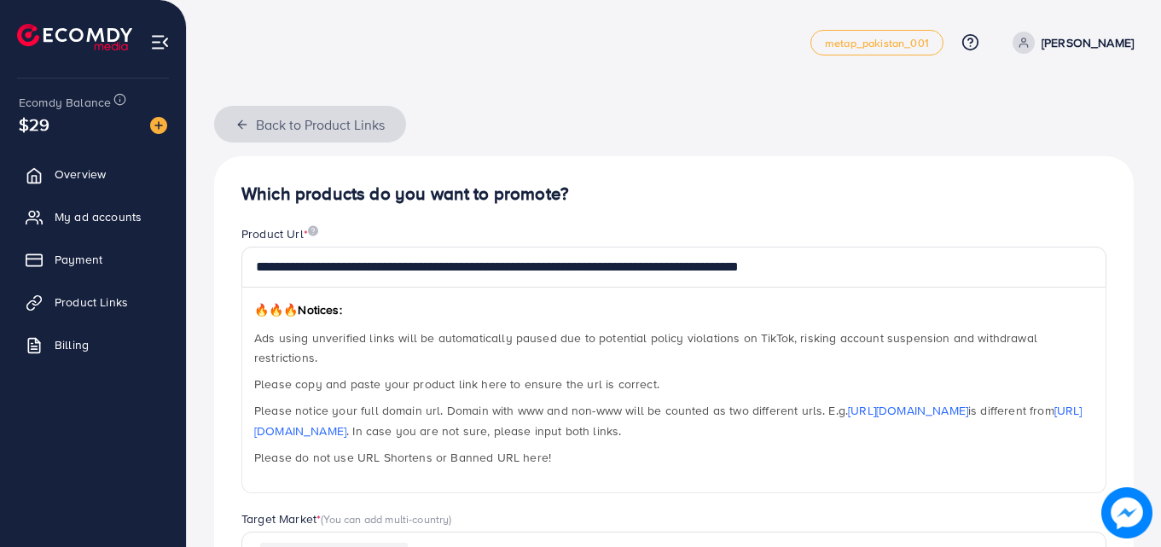
click at [257, 126] on button "Back to Product Links" at bounding box center [310, 124] width 192 height 37
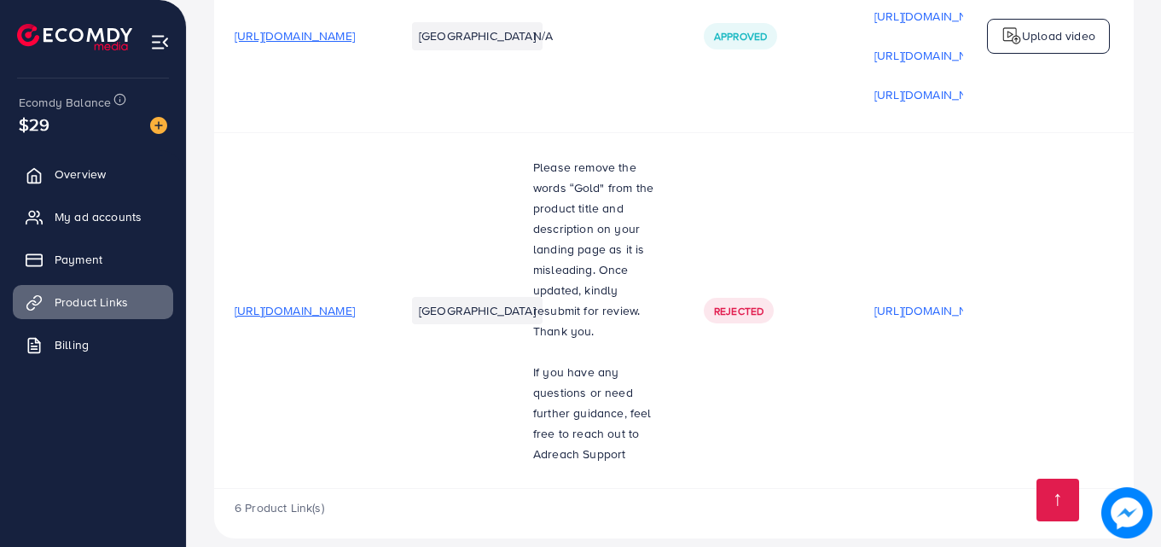
scroll to position [1233, 0]
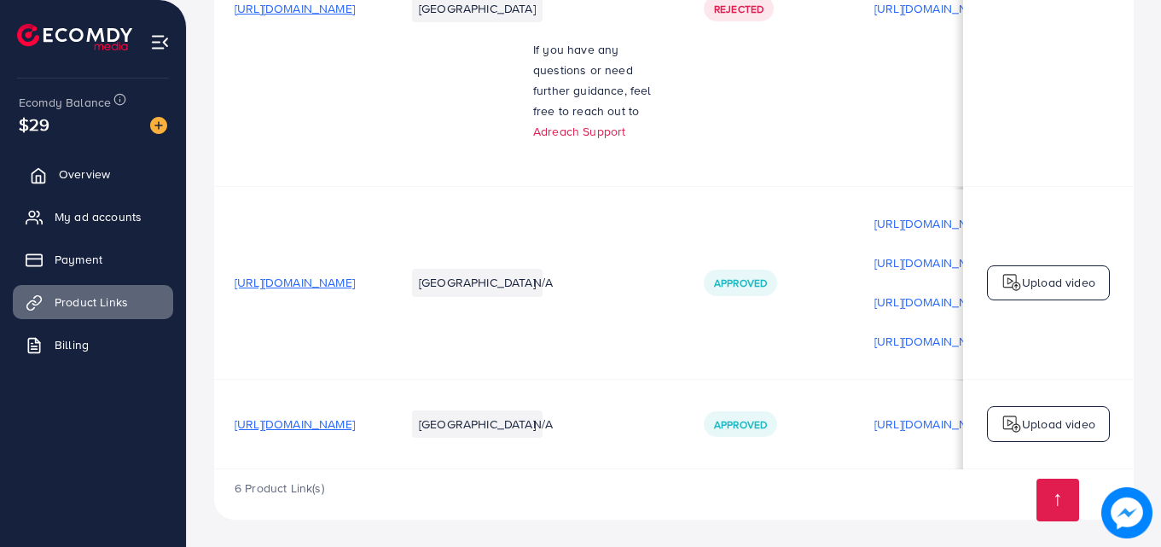
click at [102, 189] on link "Overview" at bounding box center [93, 174] width 160 height 34
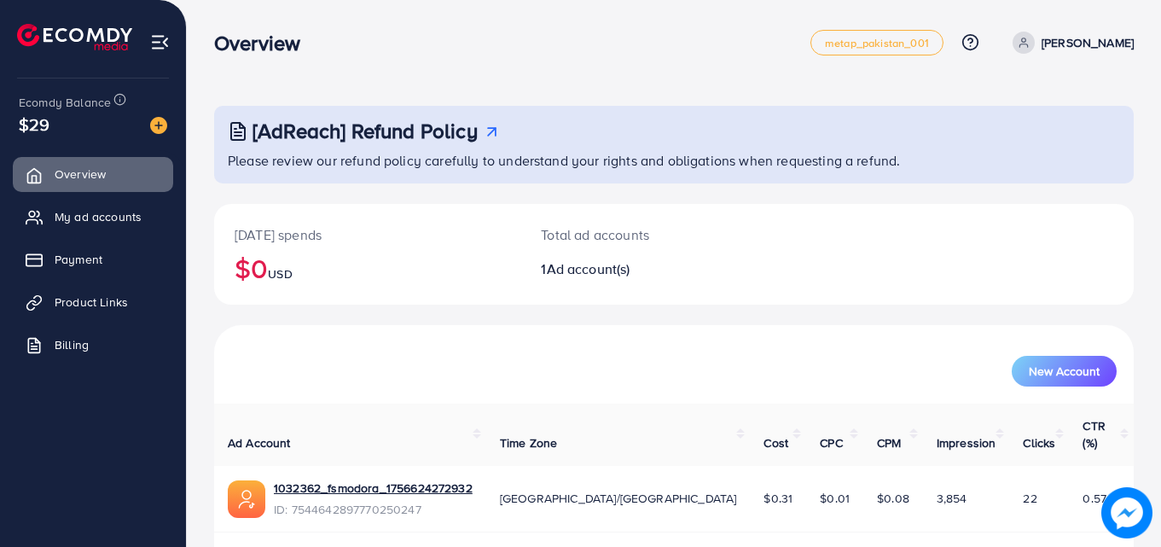
scroll to position [40, 0]
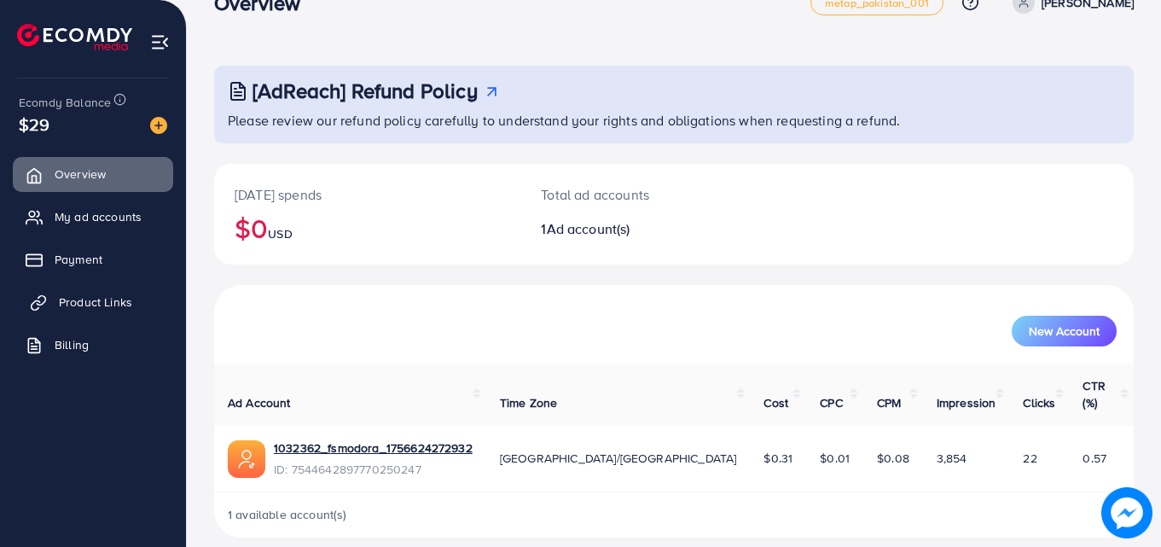
click at [109, 305] on span "Product Links" at bounding box center [95, 302] width 73 height 17
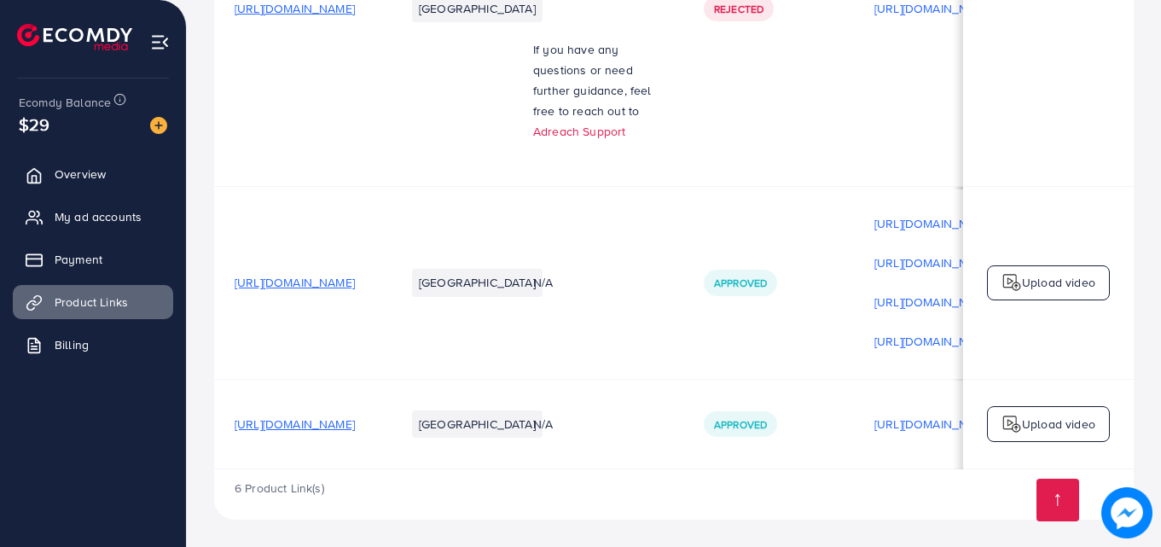
scroll to position [0, 432]
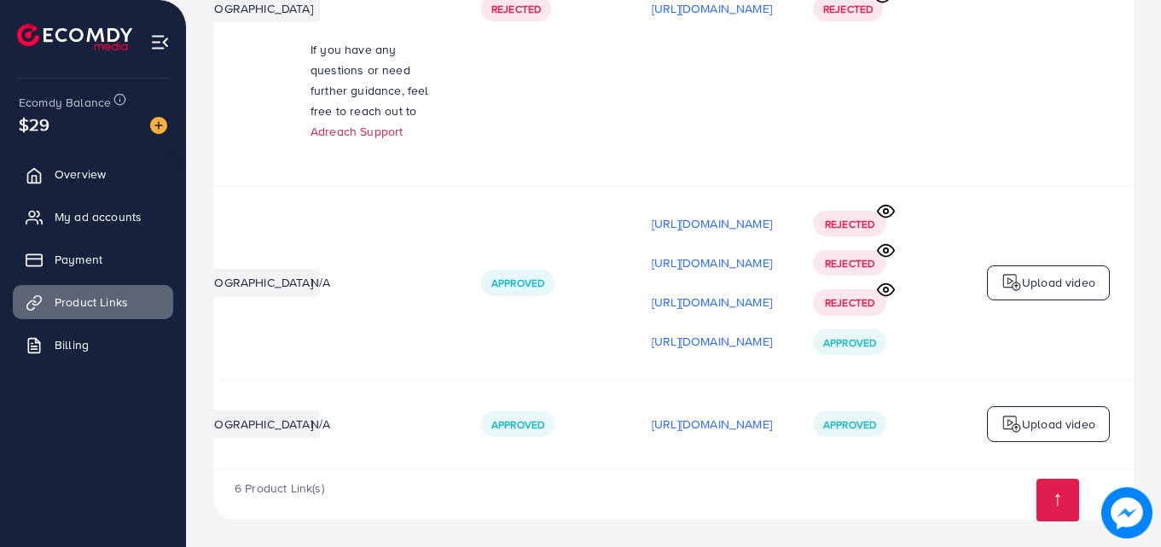
click at [1039, 436] on div "Upload video" at bounding box center [1048, 424] width 123 height 36
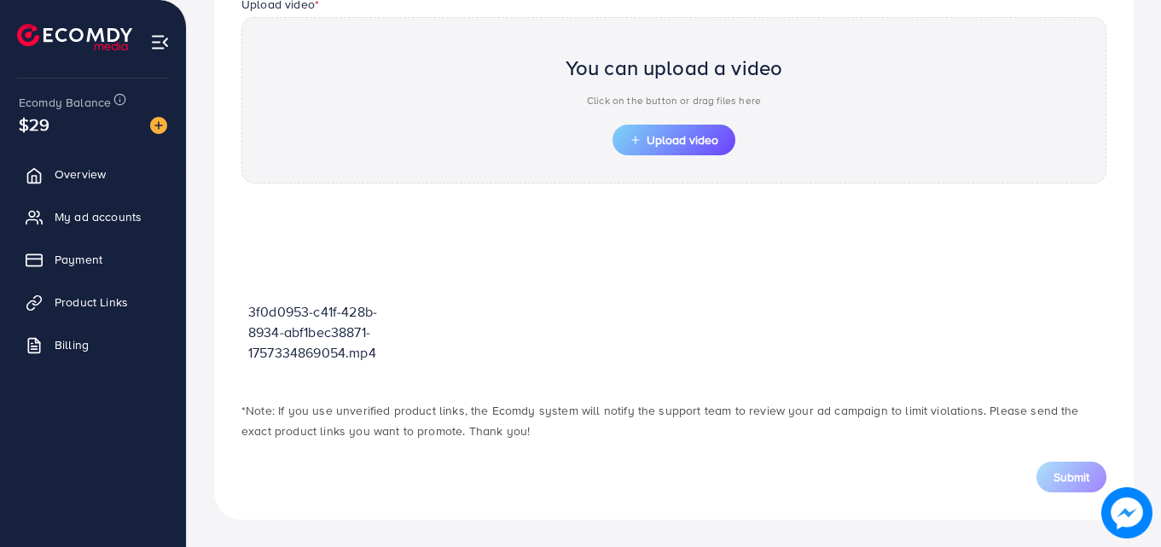
scroll to position [596, 0]
click at [677, 137] on span "Upload video" at bounding box center [674, 140] width 89 height 12
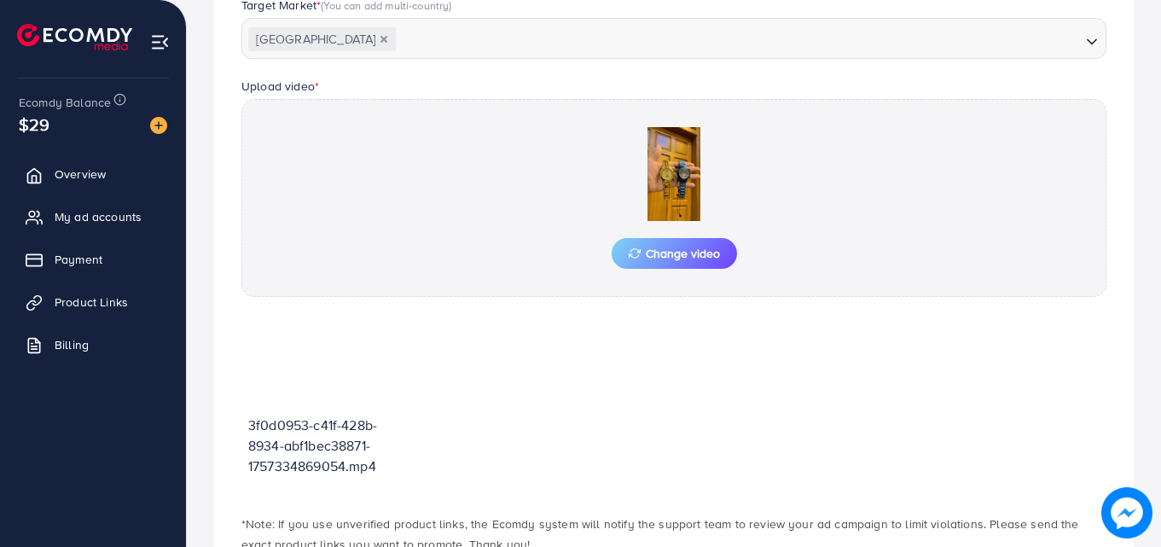
scroll to position [627, 0]
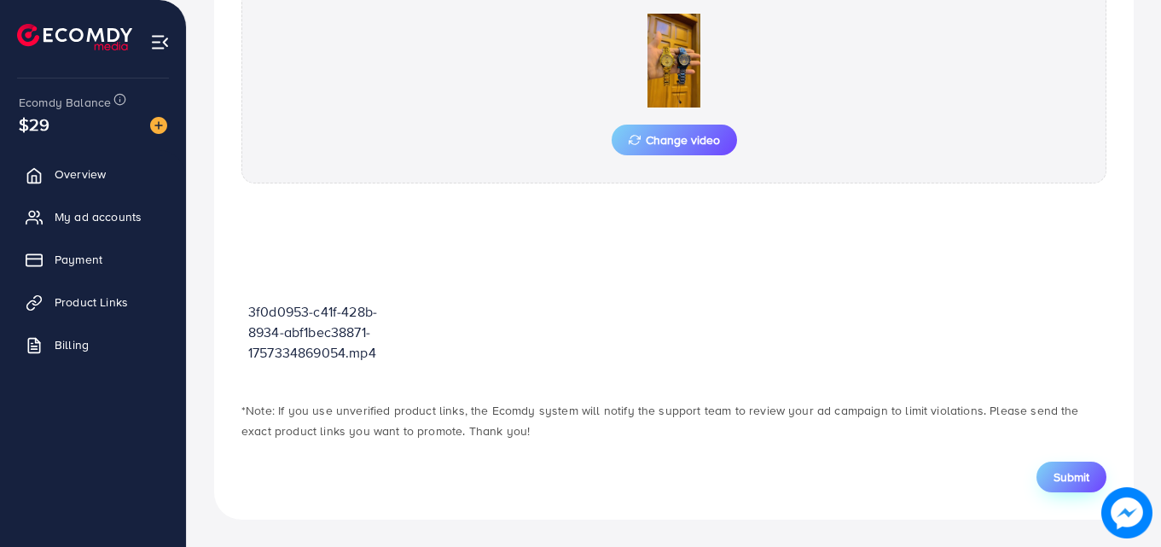
click at [1061, 480] on span "Submit" at bounding box center [1072, 476] width 36 height 17
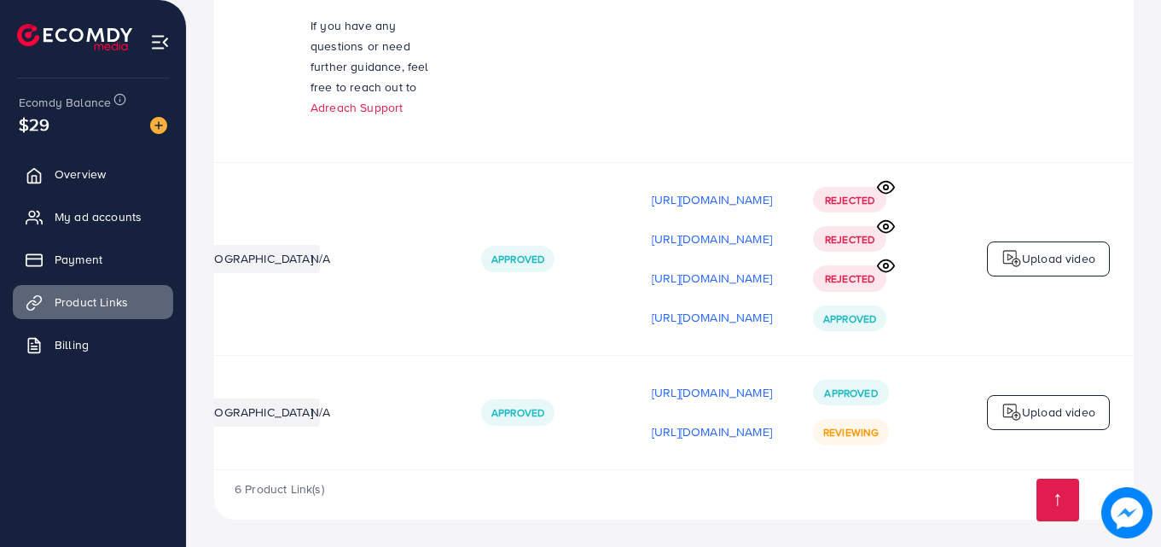
scroll to position [0, 432]
click at [157, 127] on img at bounding box center [158, 125] width 17 height 17
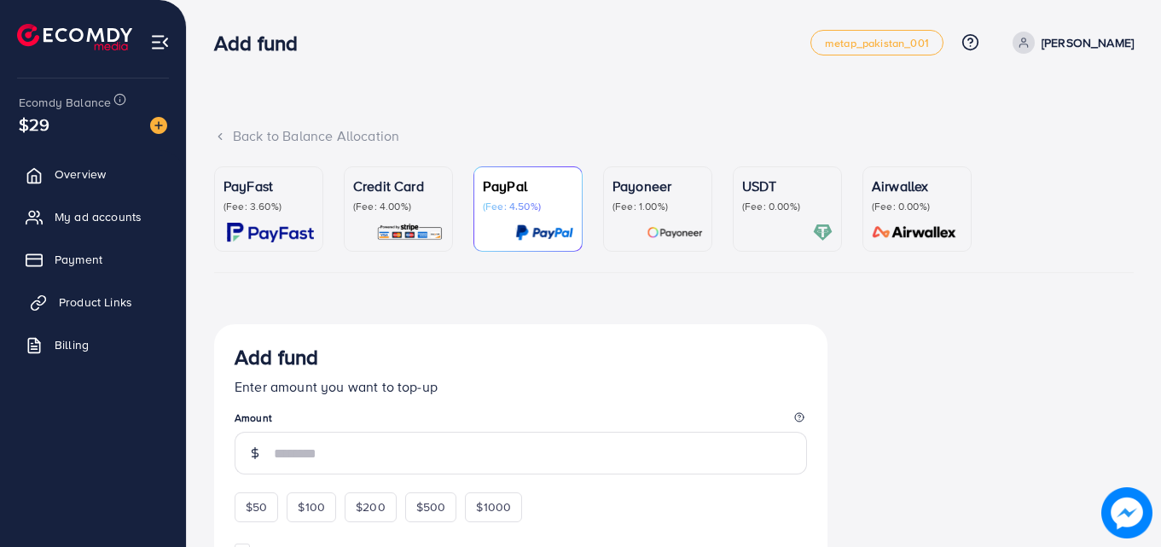
click at [129, 310] on span "Product Links" at bounding box center [95, 302] width 73 height 17
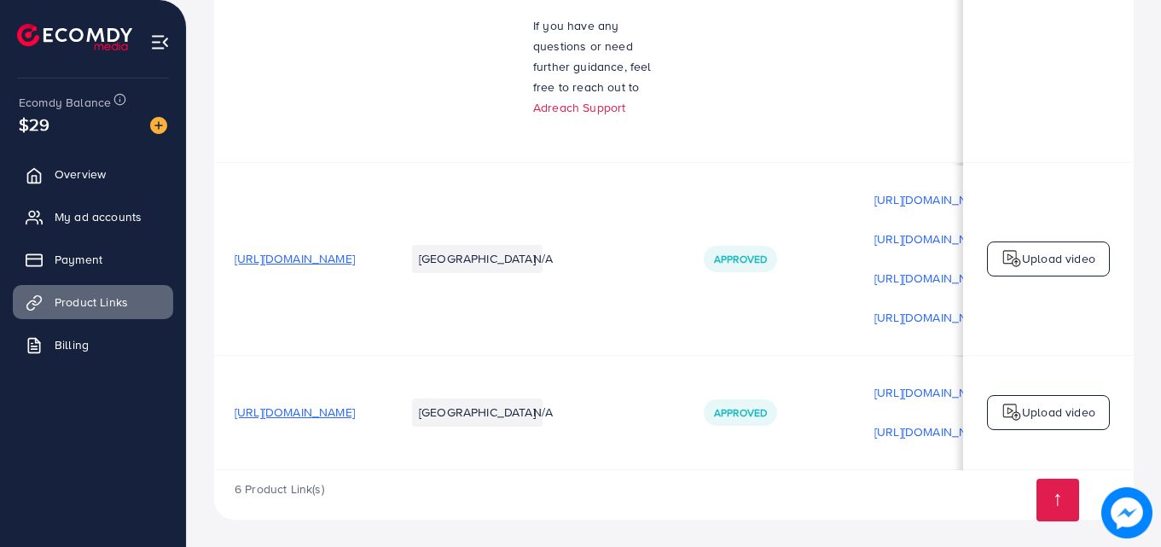
scroll to position [0, 432]
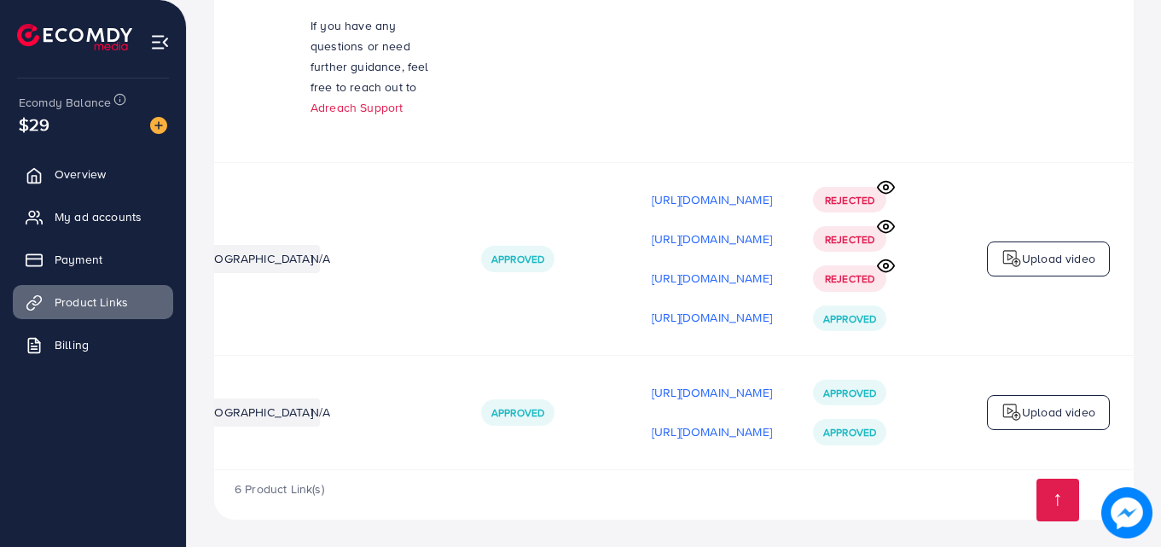
scroll to position [0, 432]
